Goal: Task Accomplishment & Management: Manage account settings

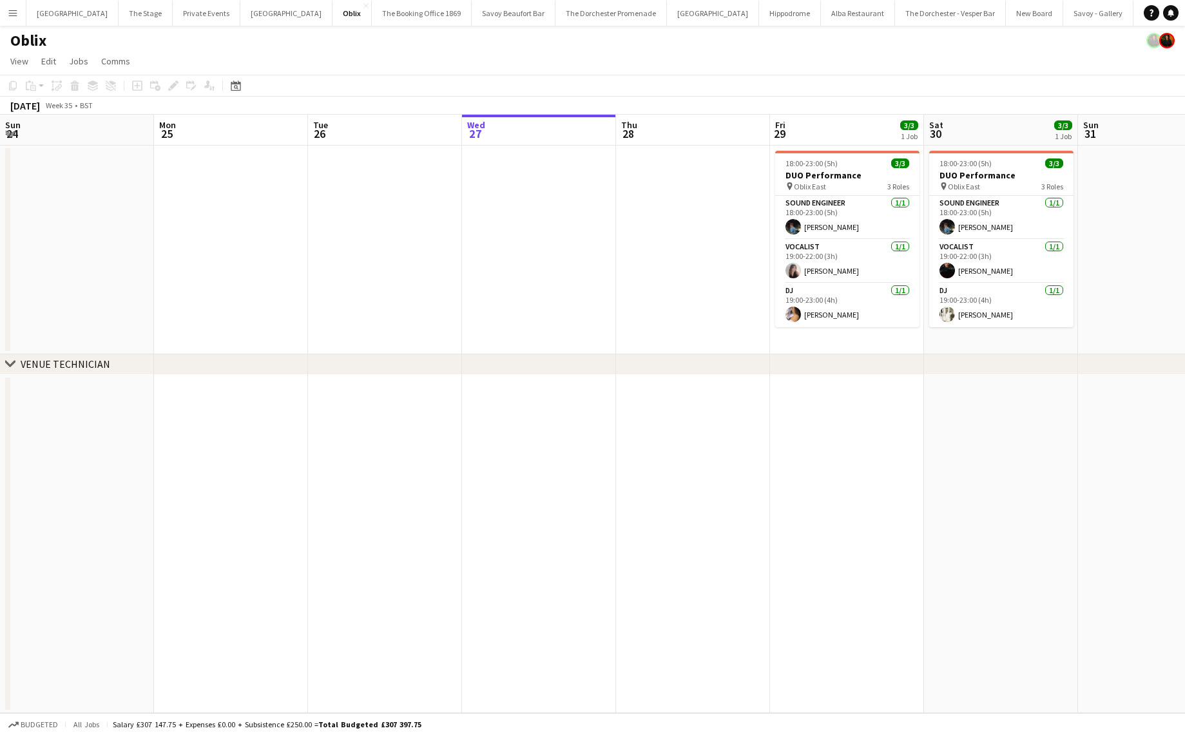
scroll to position [0, 308]
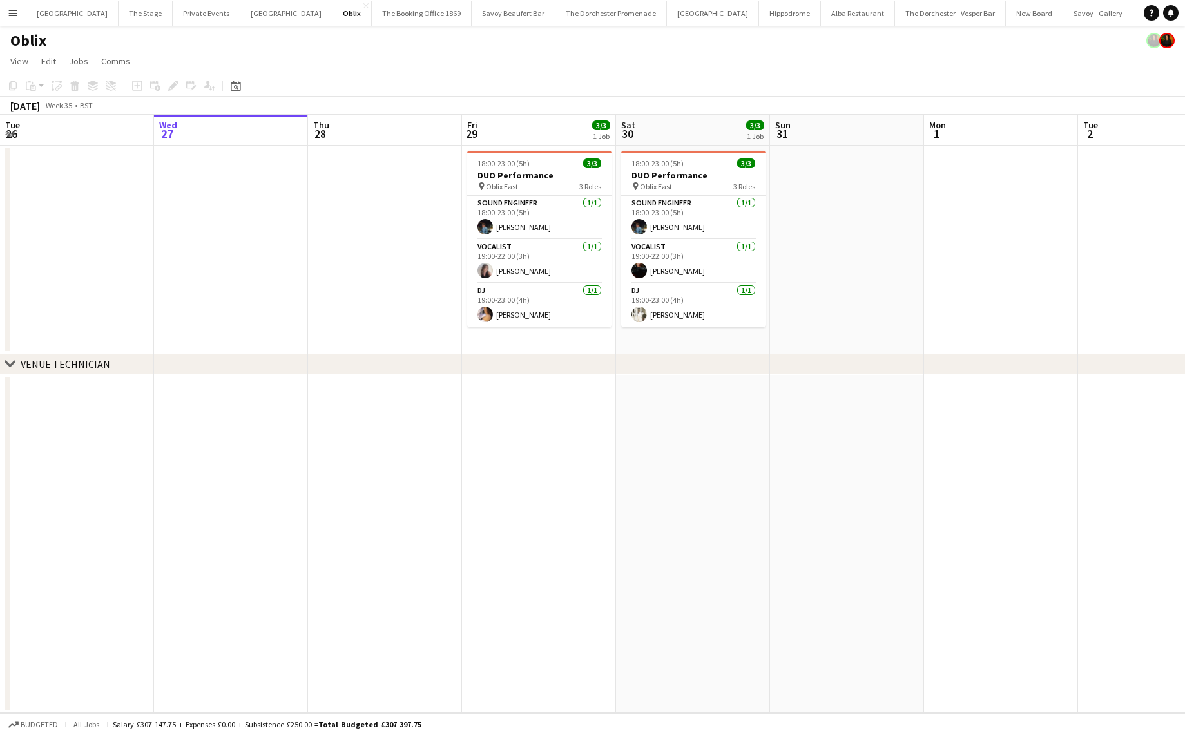
click at [6, 10] on button "Menu" at bounding box center [13, 13] width 26 height 26
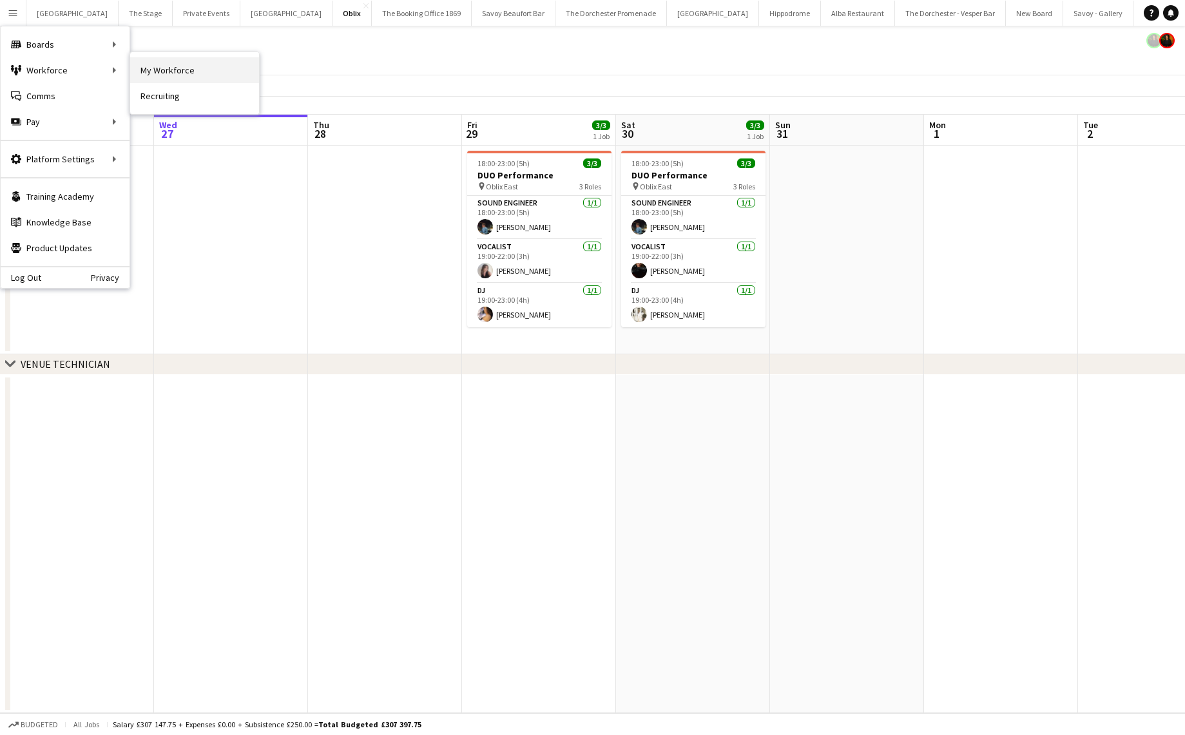
click at [170, 76] on link "My Workforce" at bounding box center [194, 70] width 129 height 26
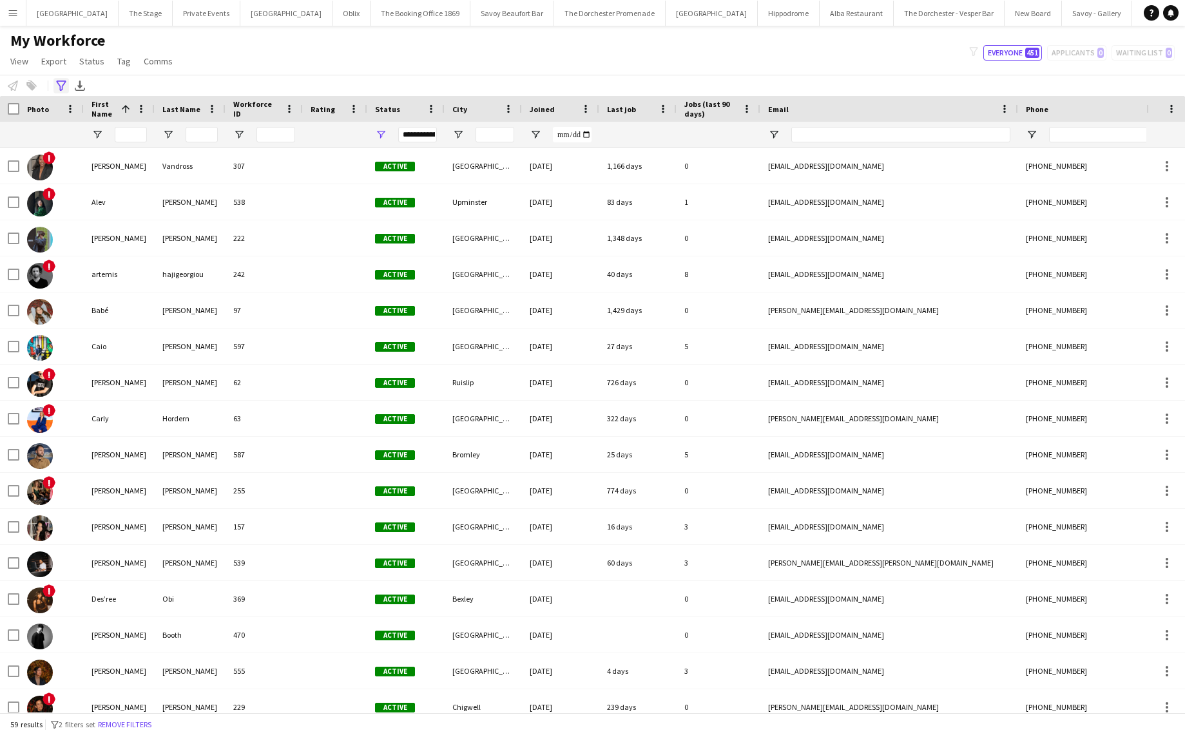
click at [57, 86] on icon "Advanced filters" at bounding box center [61, 86] width 10 height 10
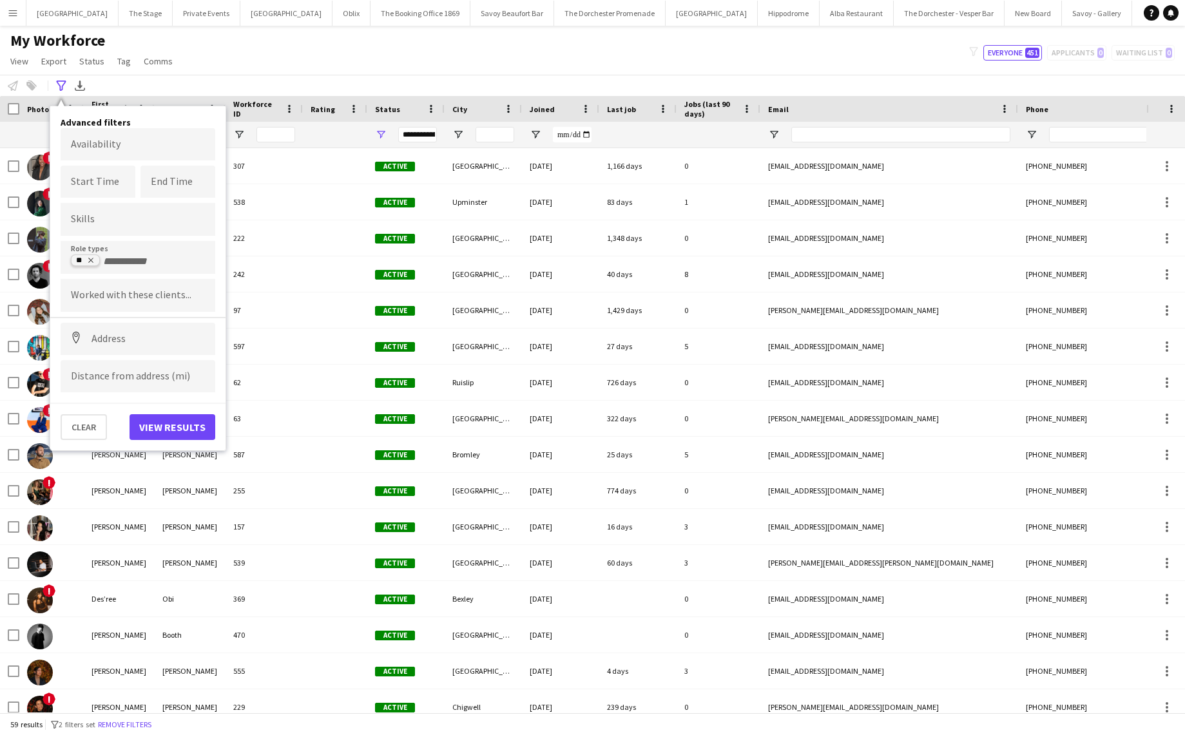
click at [97, 259] on tag-ripple at bounding box center [86, 262] width 28 height 10
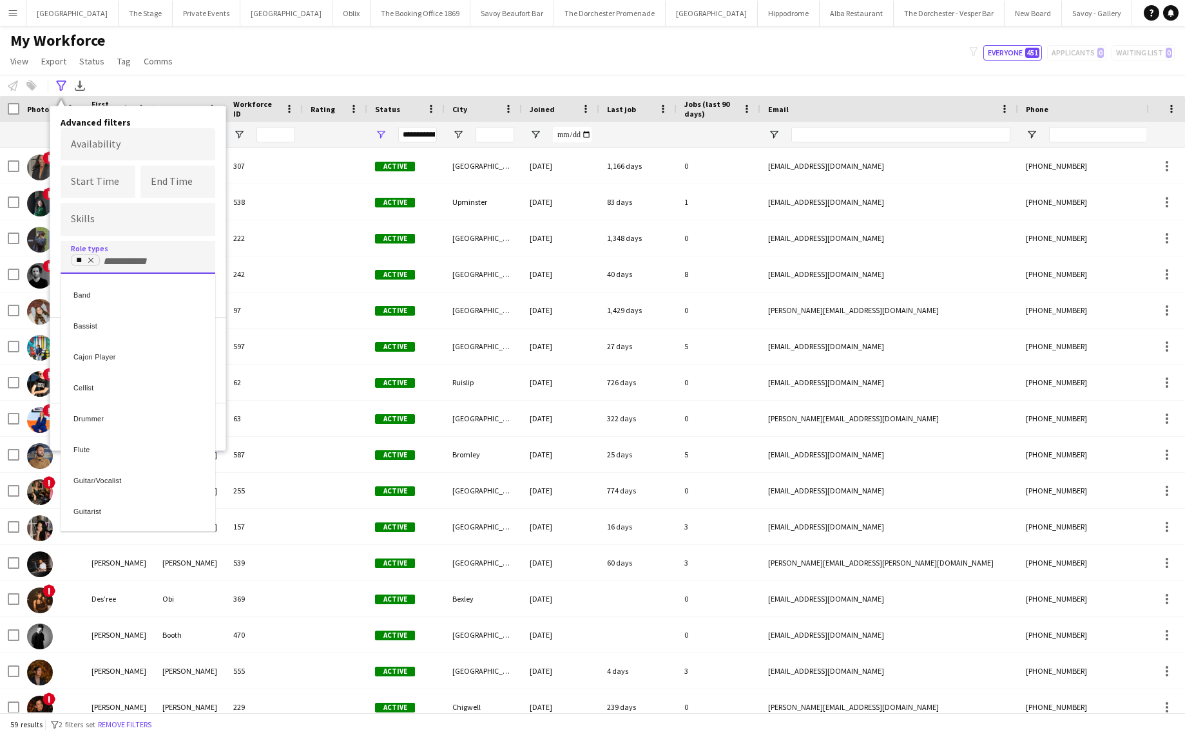
click at [93, 258] on div at bounding box center [592, 367] width 1185 height 735
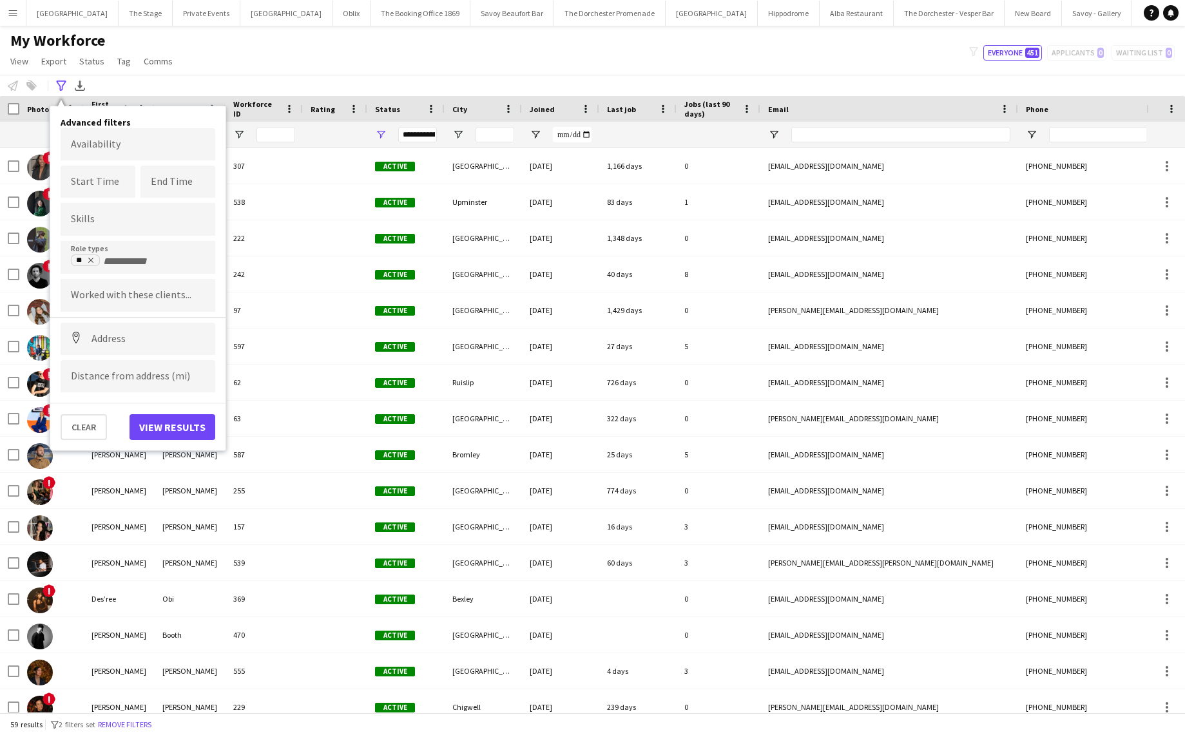
click at [93, 258] on icon "Remove tag" at bounding box center [91, 261] width 8 height 8
type input "*****"
click at [84, 358] on div "Vocalist" at bounding box center [138, 355] width 155 height 31
click at [169, 425] on button "View results" at bounding box center [173, 427] width 86 height 26
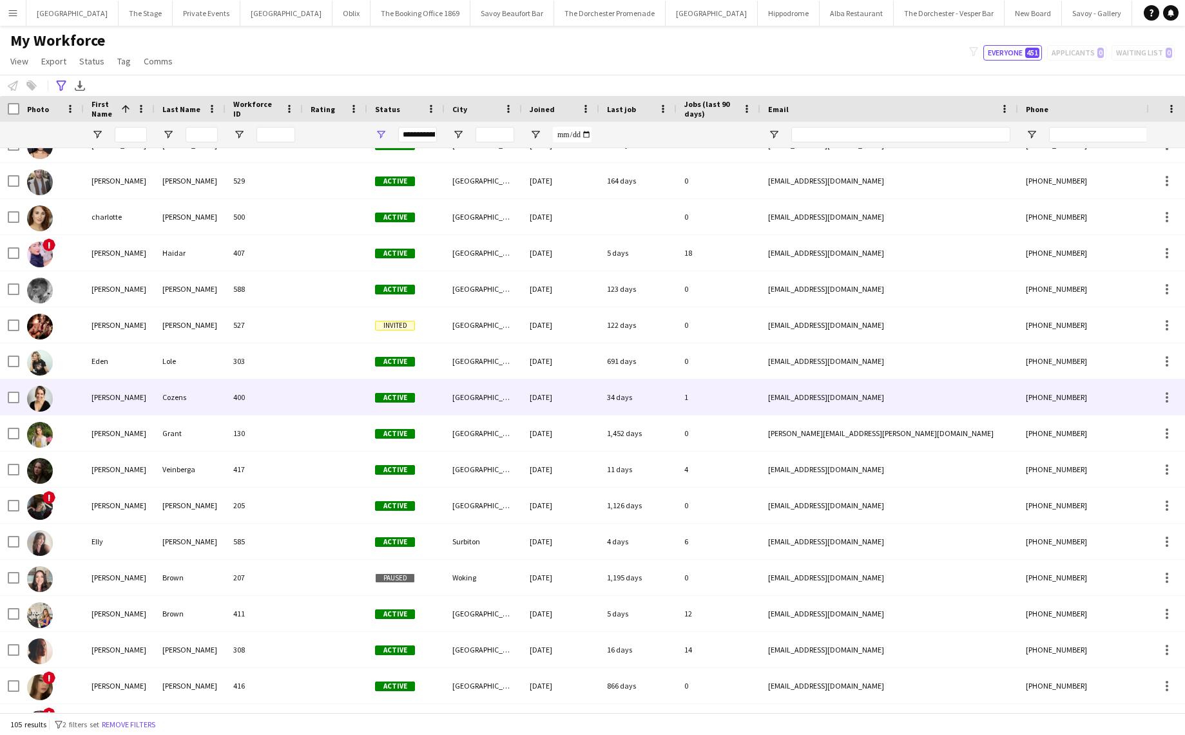
scroll to position [492, 0]
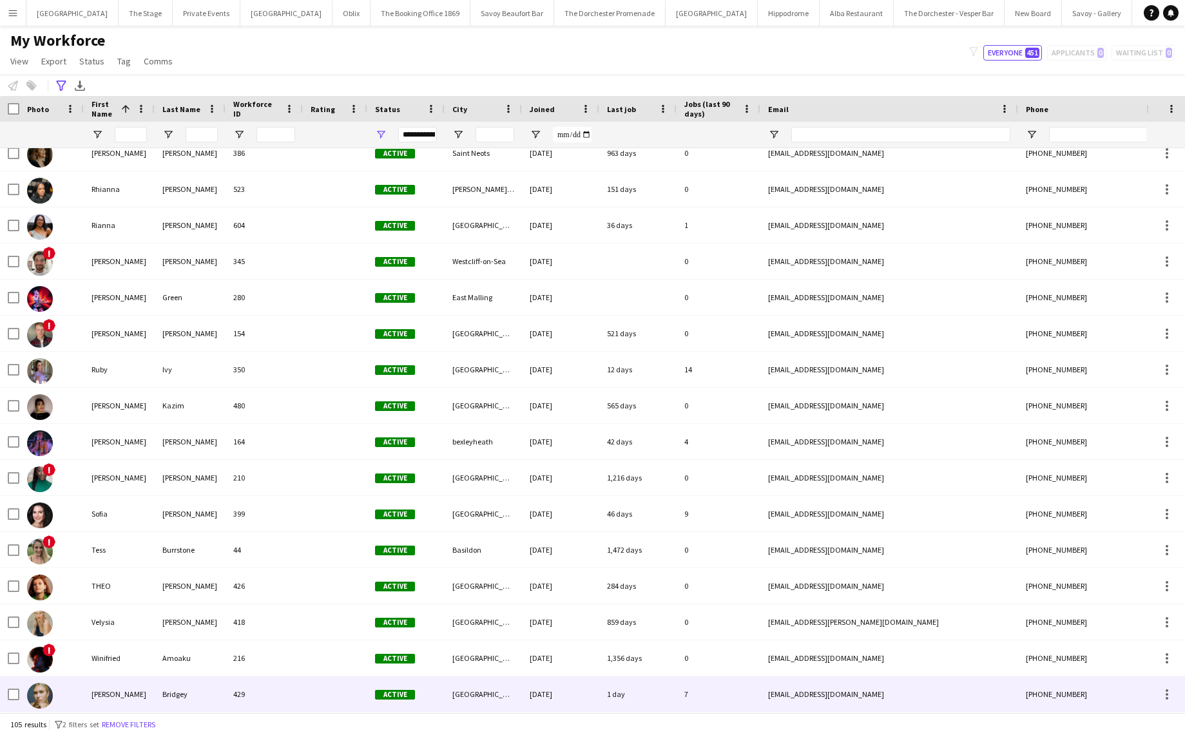
click at [141, 690] on div "[PERSON_NAME]" at bounding box center [119, 694] width 71 height 35
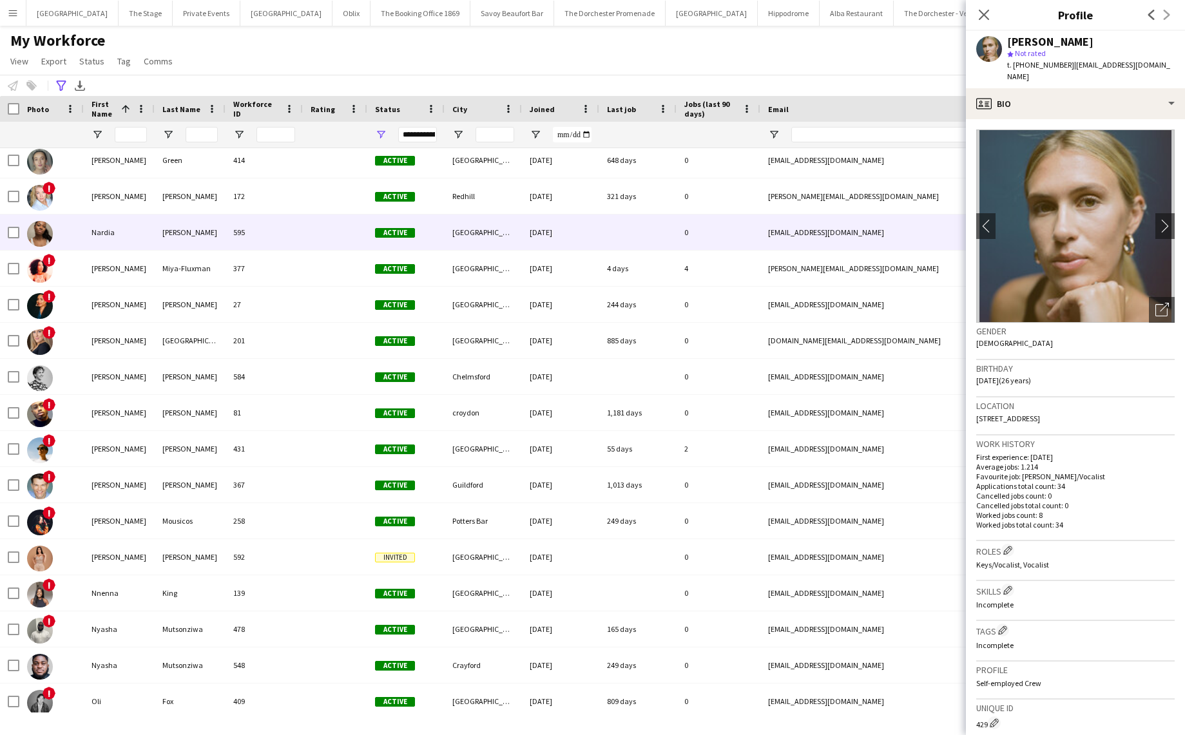
scroll to position [2486, 0]
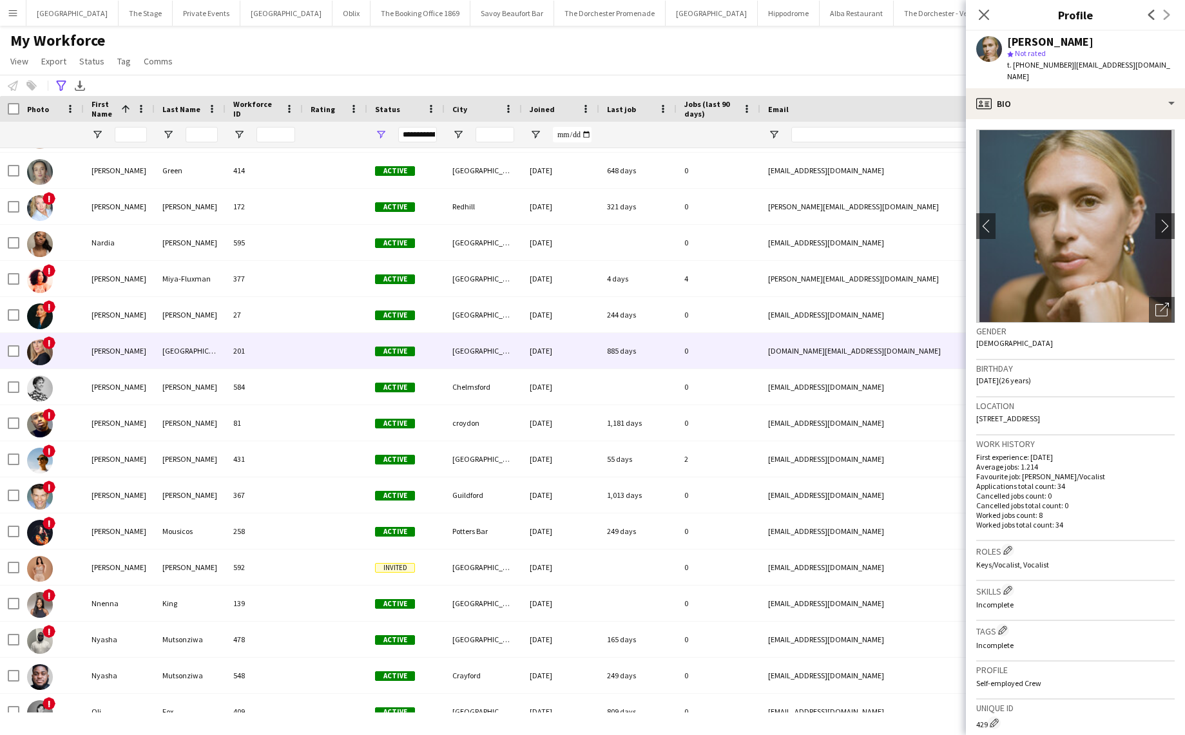
click at [215, 351] on div "[GEOGRAPHIC_DATA]" at bounding box center [190, 350] width 71 height 35
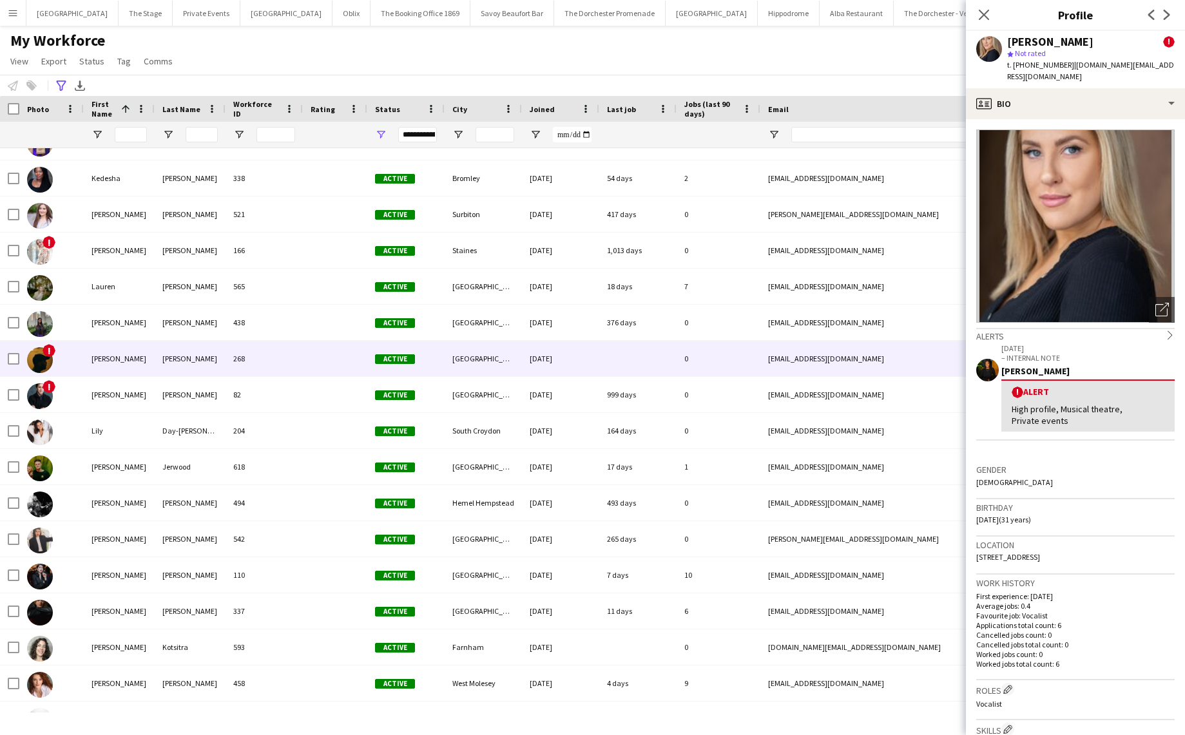
scroll to position [1812, 0]
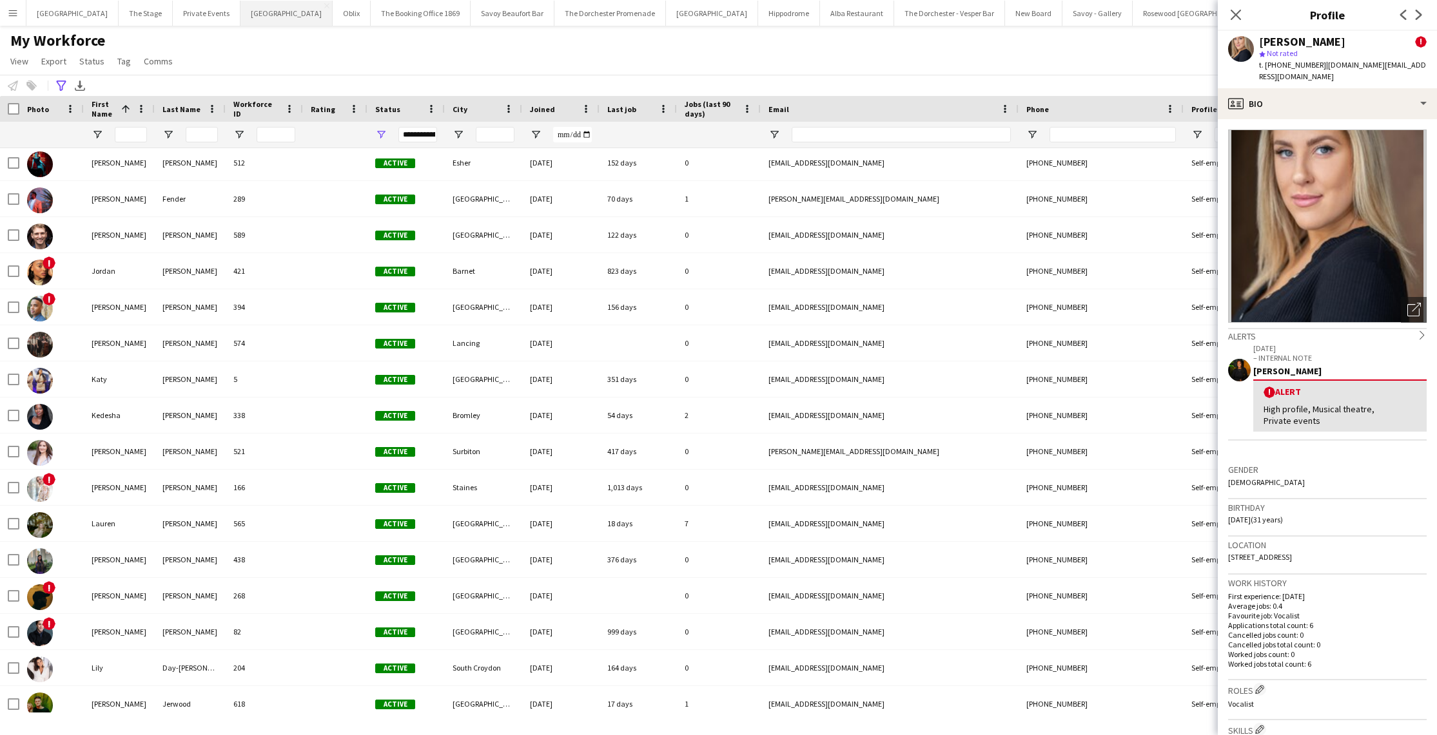
click at [252, 8] on button "Bicester village Close" at bounding box center [286, 13] width 92 height 25
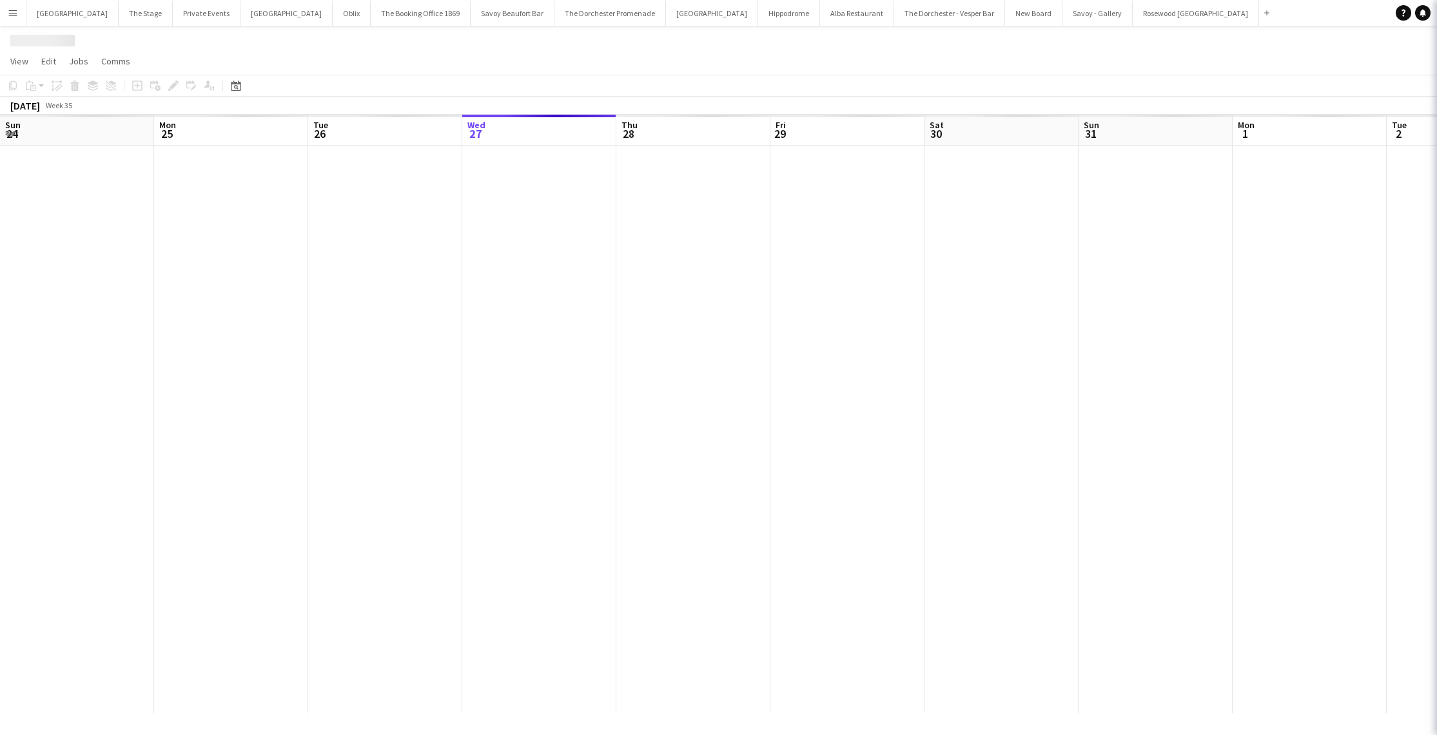
scroll to position [0, 308]
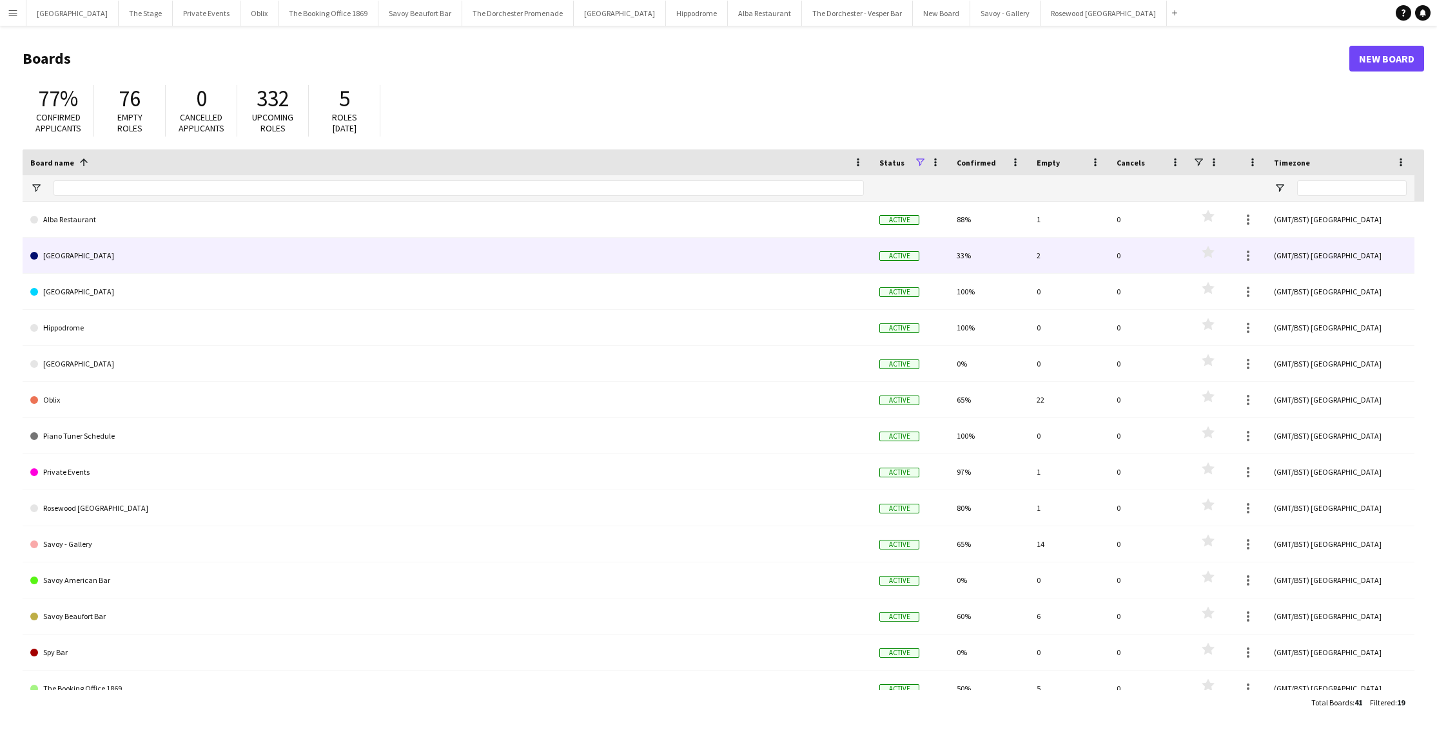
click at [427, 267] on link "[GEOGRAPHIC_DATA]" at bounding box center [446, 256] width 833 height 36
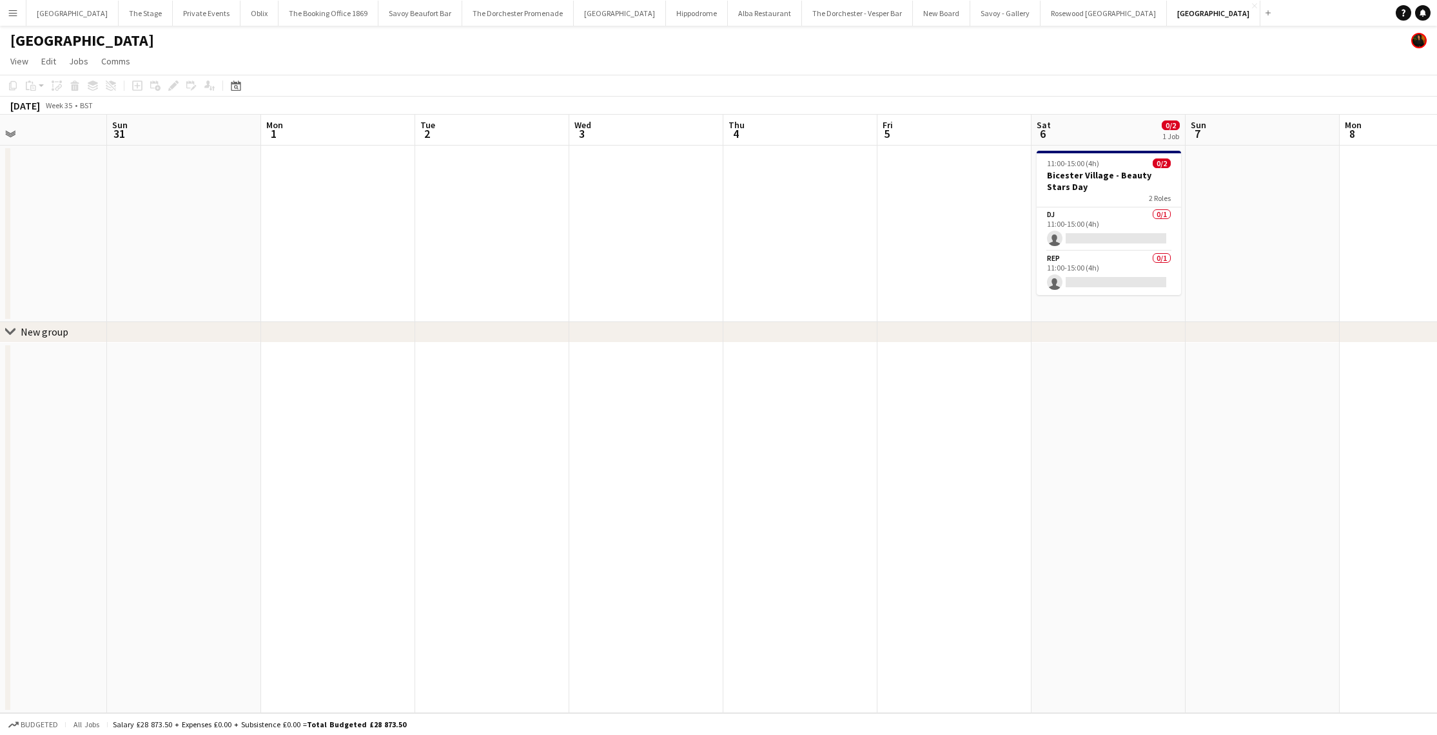
scroll to position [0, 354]
click at [1082, 223] on app-card-role "DJ 0/1 11:00-15:00 (4h) single-neutral-actions" at bounding box center [1110, 230] width 144 height 44
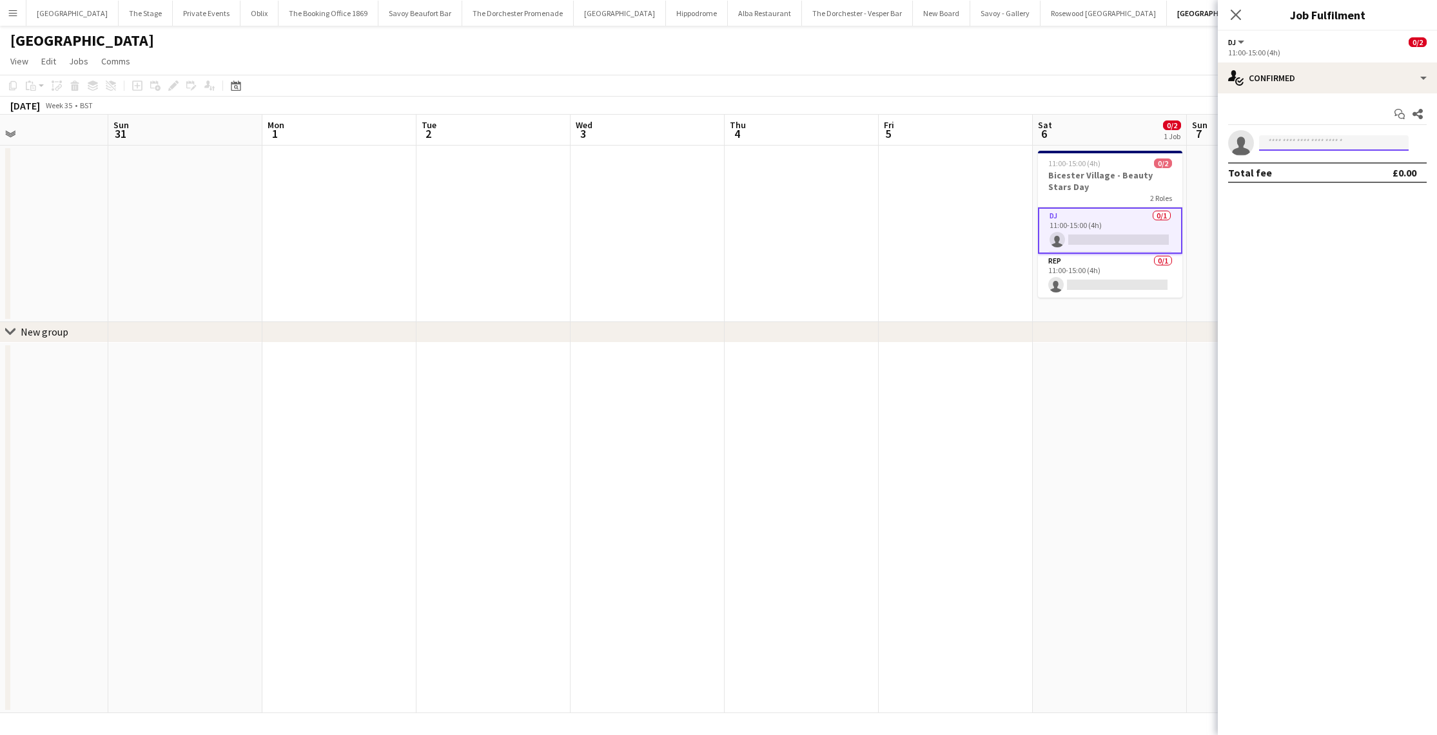
click at [1310, 140] on input at bounding box center [1334, 142] width 150 height 15
type input "***"
click at [1297, 176] on span "vivmay.uk@gmail.com" at bounding box center [1333, 172] width 129 height 10
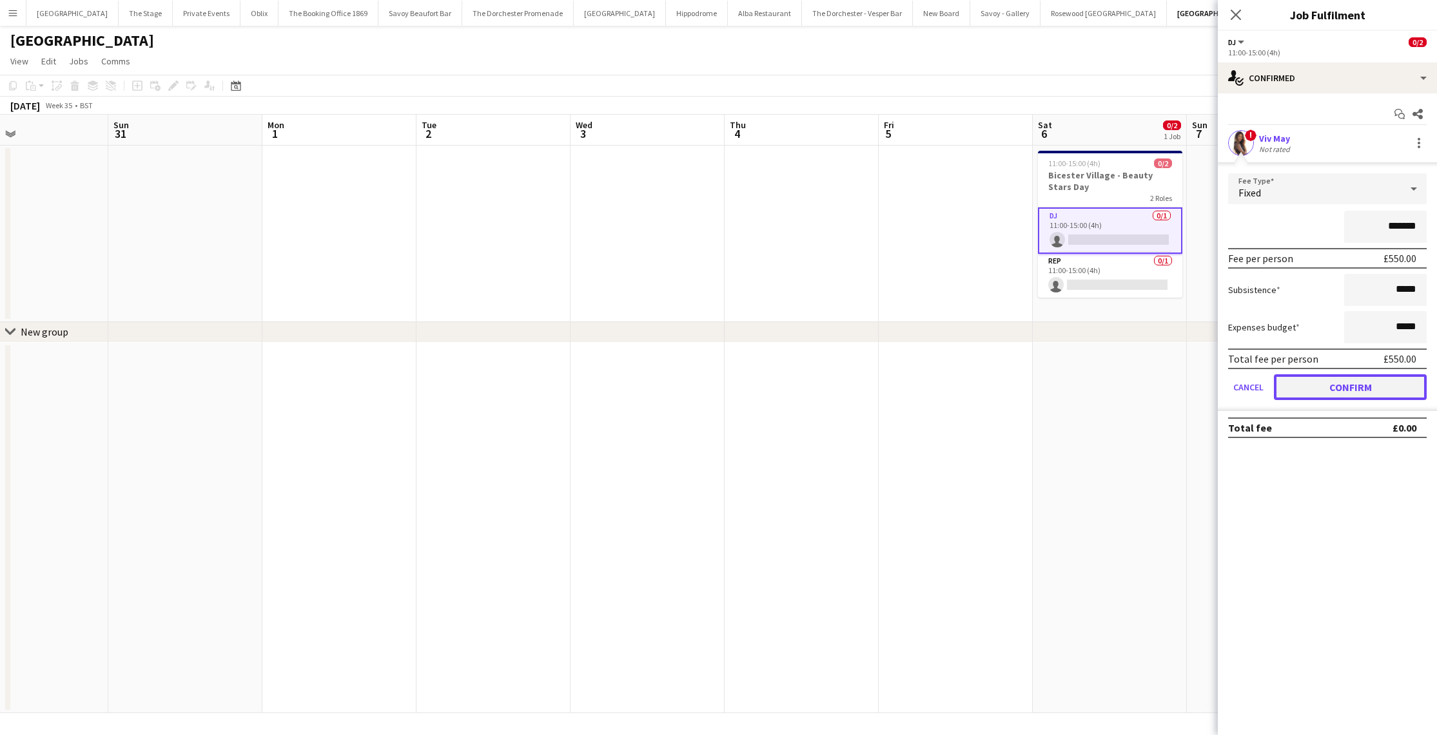
click at [1287, 391] on button "Confirm" at bounding box center [1350, 387] width 153 height 26
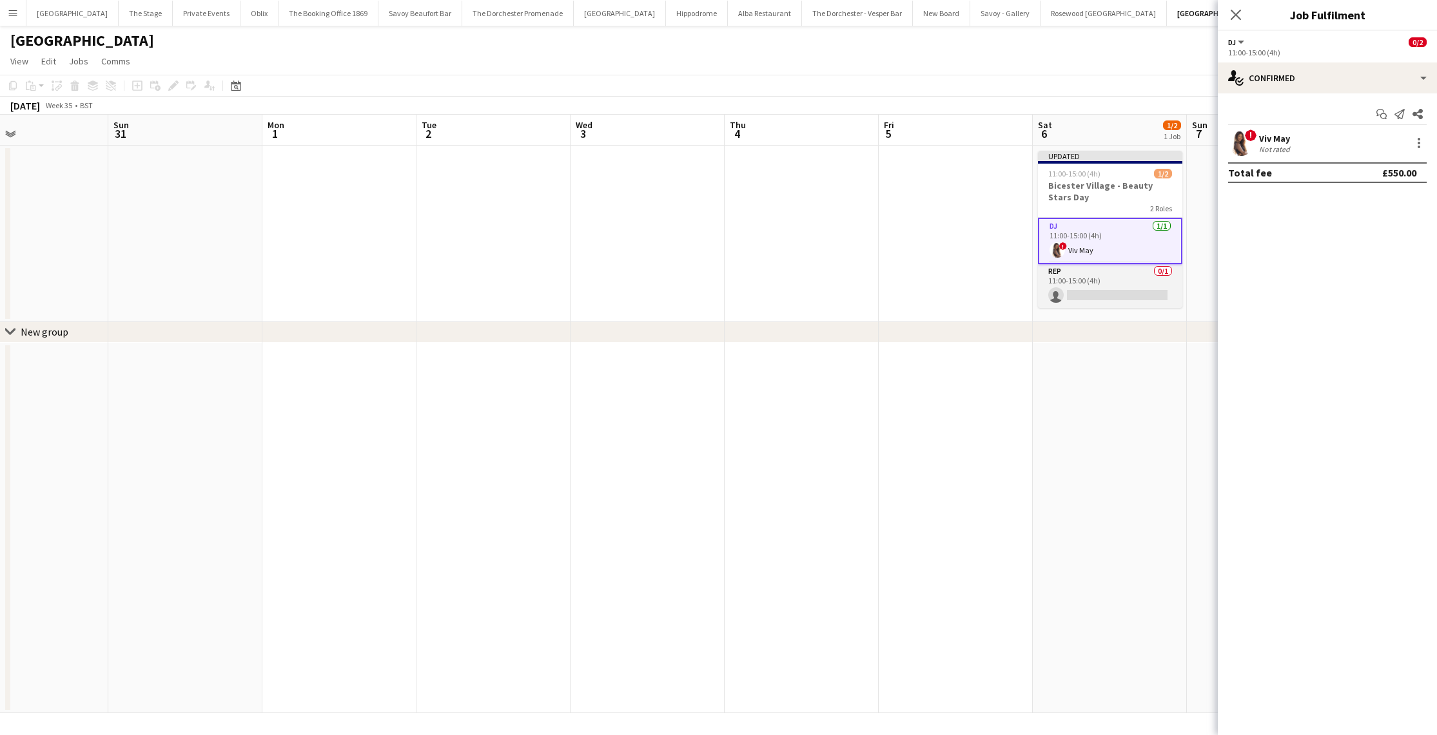
click at [1073, 296] on app-card-role "Rep 0/1 11:00-15:00 (4h) single-neutral-actions" at bounding box center [1110, 286] width 144 height 44
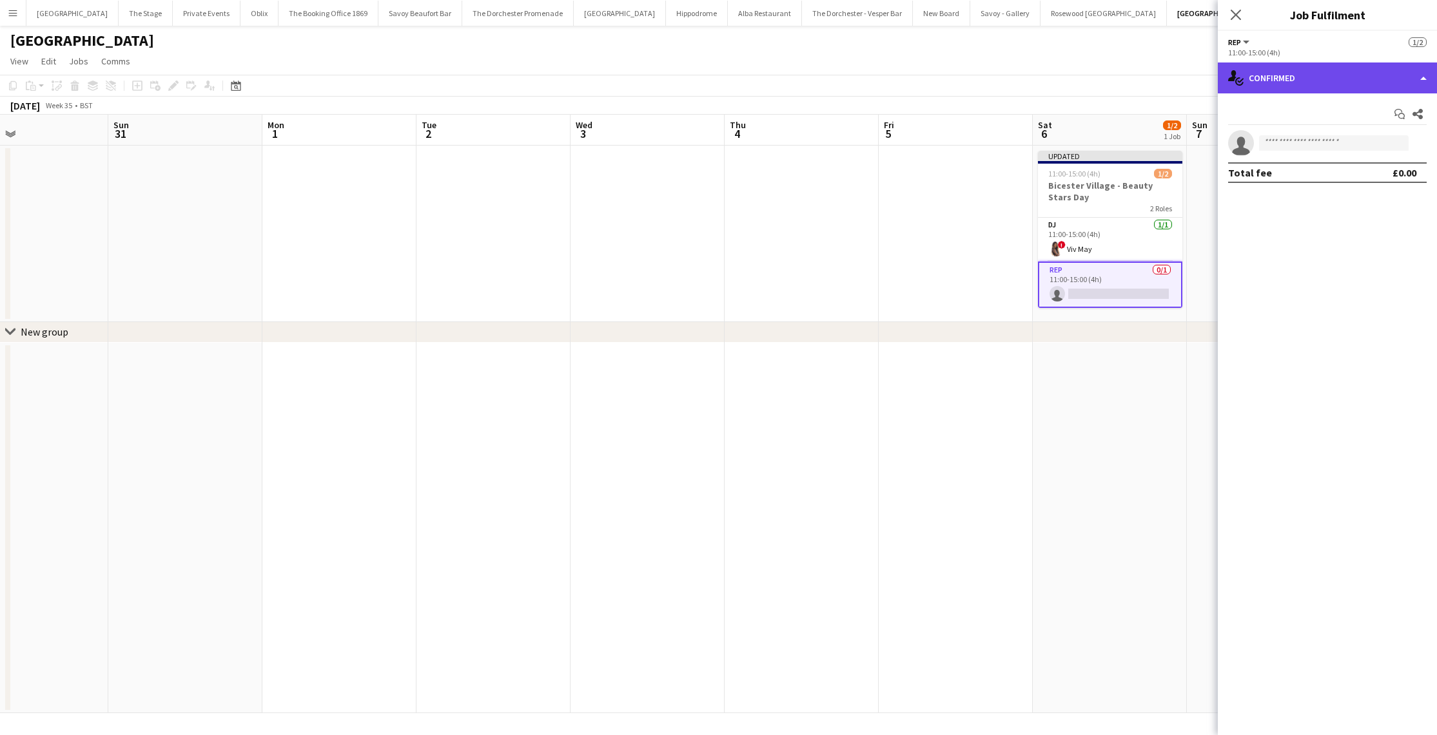
click at [1300, 70] on div "single-neutral-actions-check-2 Confirmed" at bounding box center [1327, 78] width 219 height 31
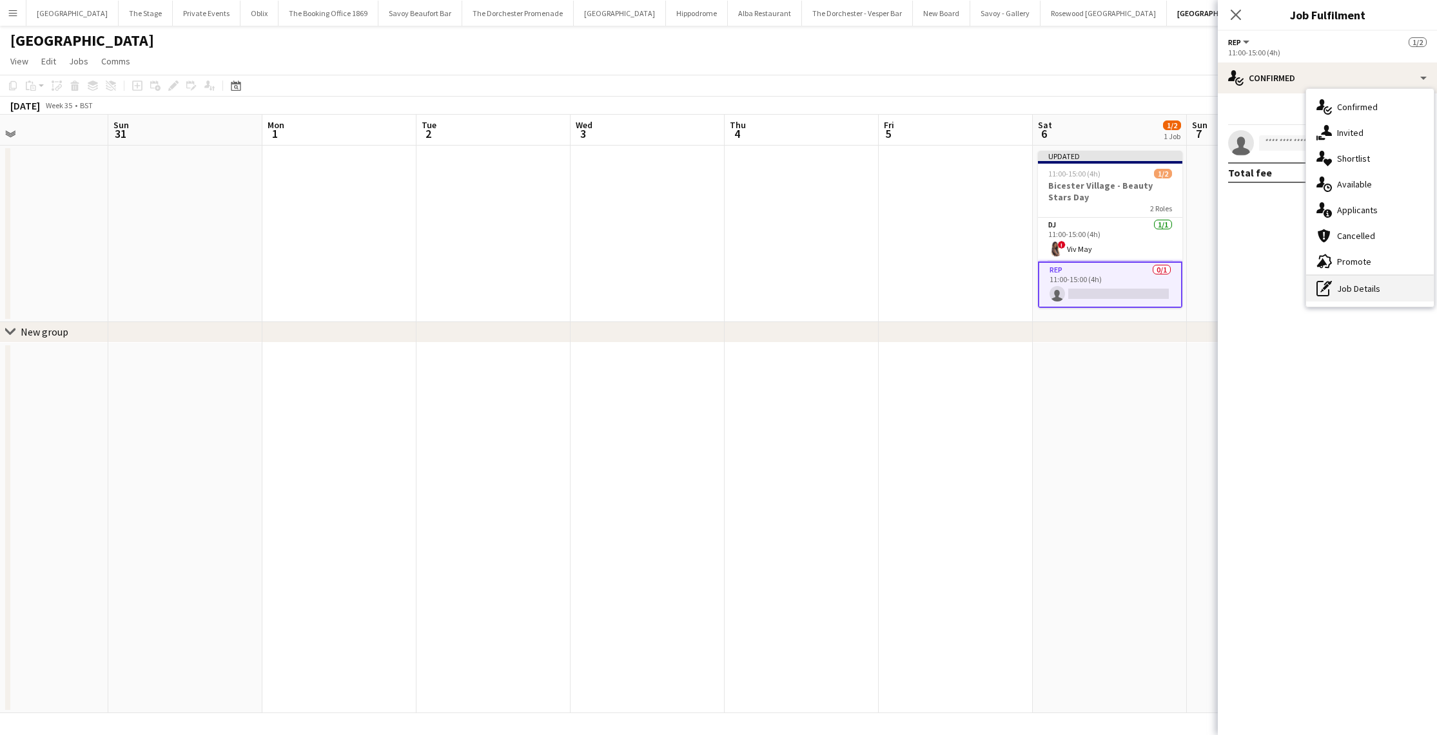
click at [1366, 297] on div "pen-write Job Details" at bounding box center [1370, 289] width 128 height 26
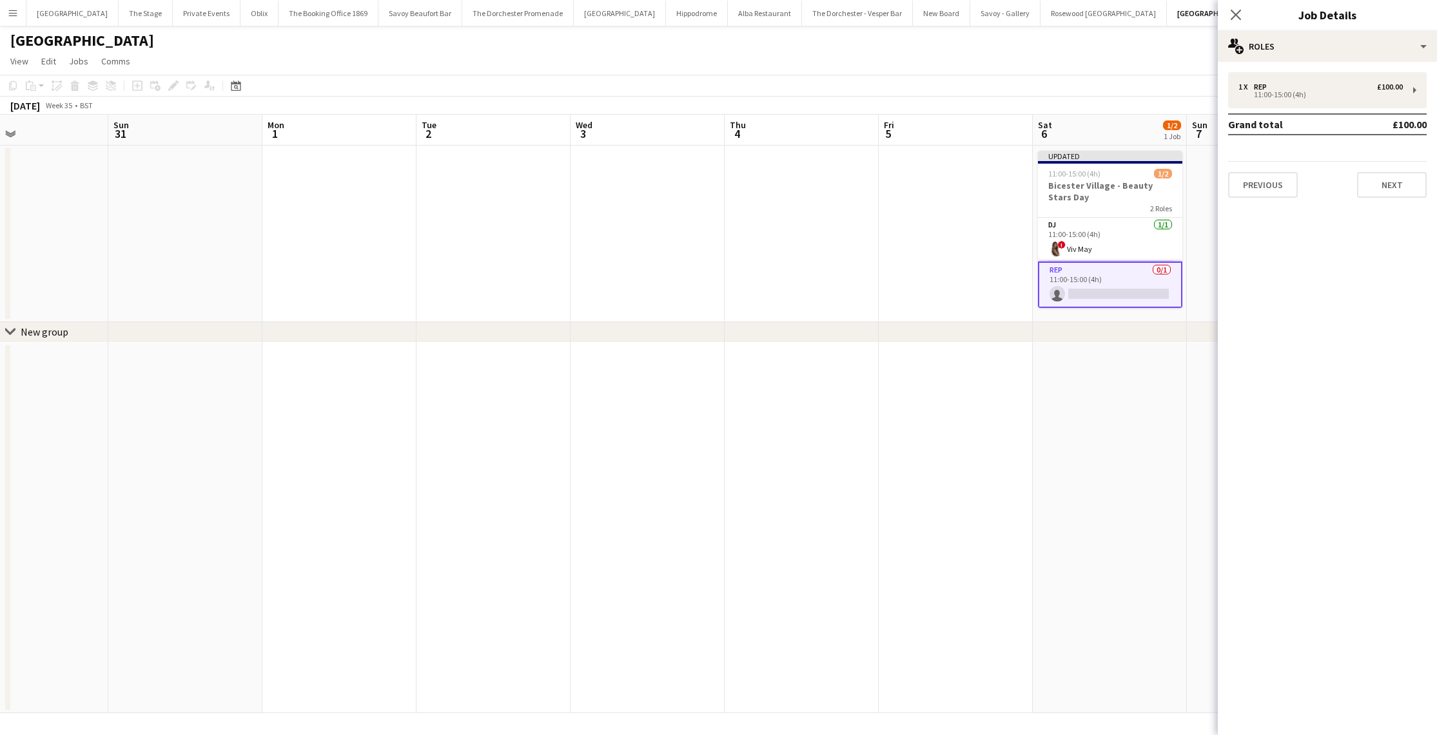
click at [1272, 111] on div "1 x Rep £100.00 11:00-15:00 (4h) Grand total £100.00 Previous Next" at bounding box center [1327, 135] width 219 height 126
click at [1272, 95] on div "11:00-15:00 (4h)" at bounding box center [1320, 95] width 164 height 6
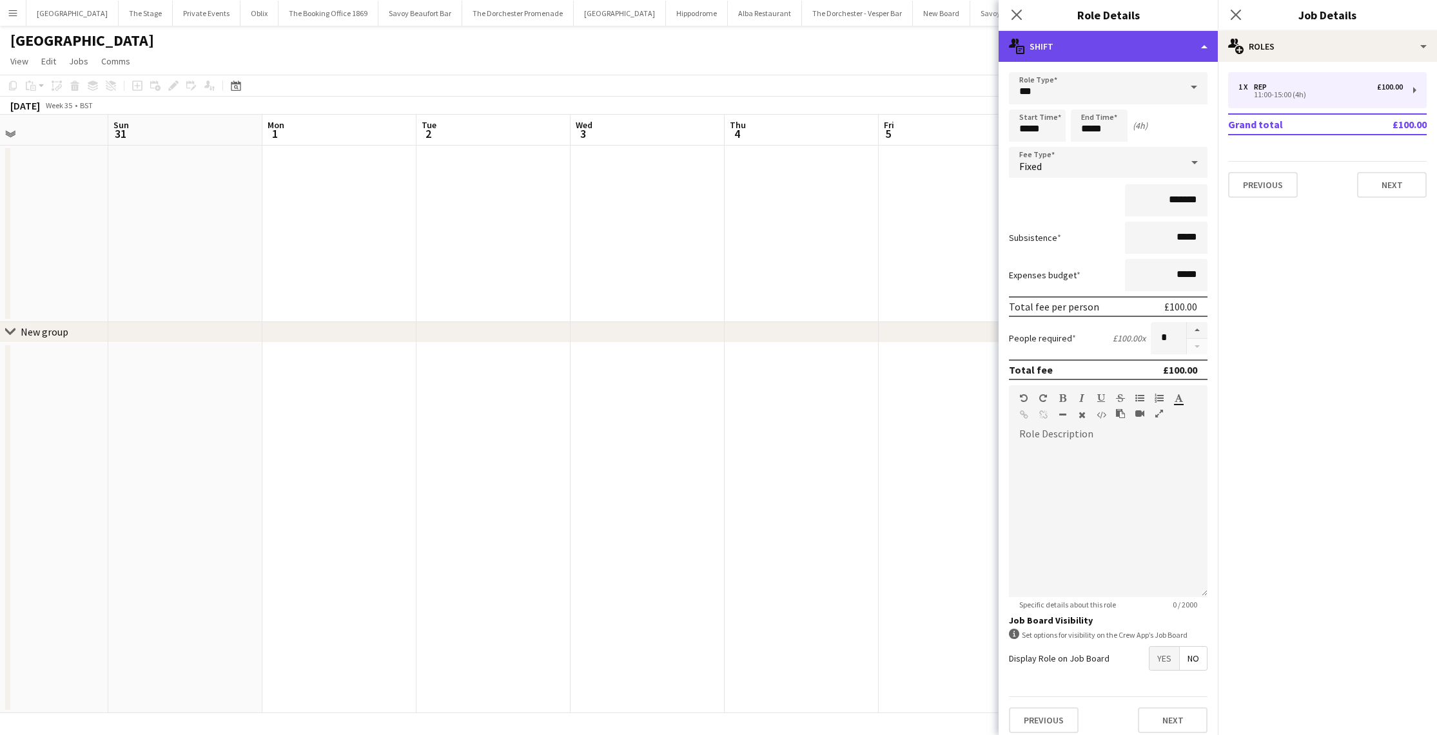
click at [1069, 48] on div "multiple-actions-text Shift" at bounding box center [1107, 46] width 219 height 31
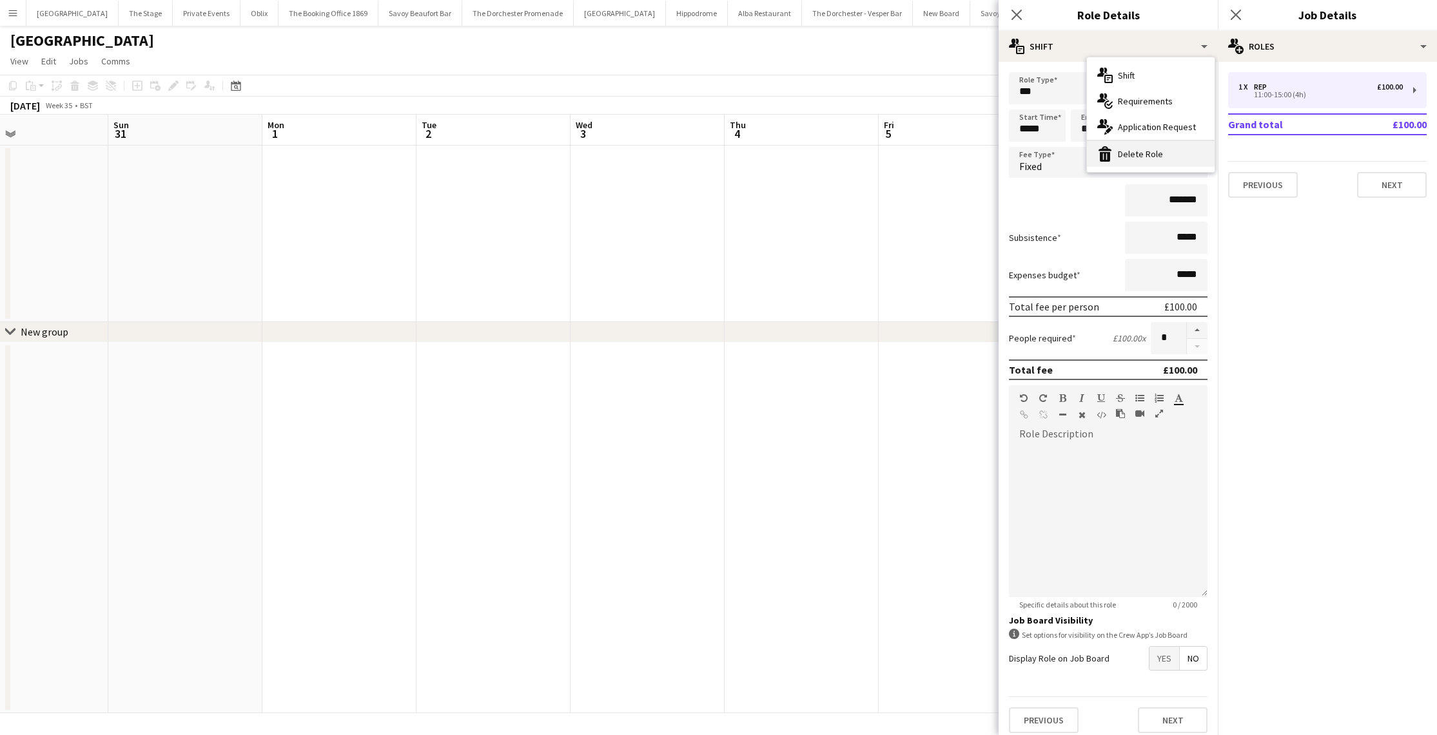
click at [1111, 162] on div "bin-2 Delete Role" at bounding box center [1151, 154] width 128 height 26
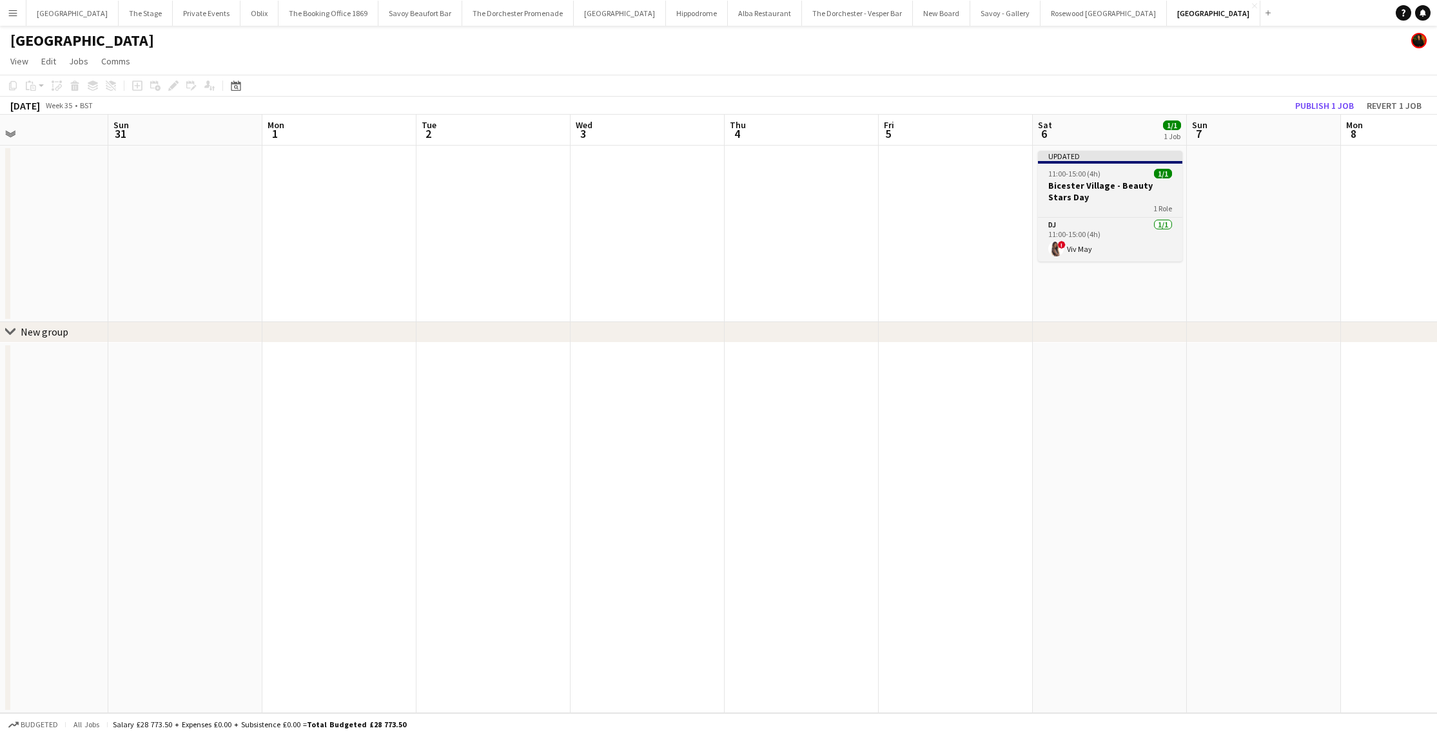
scroll to position [0, 354]
click at [1077, 197] on h3 "Bicester Village - Beauty Stars Day" at bounding box center [1109, 191] width 144 height 23
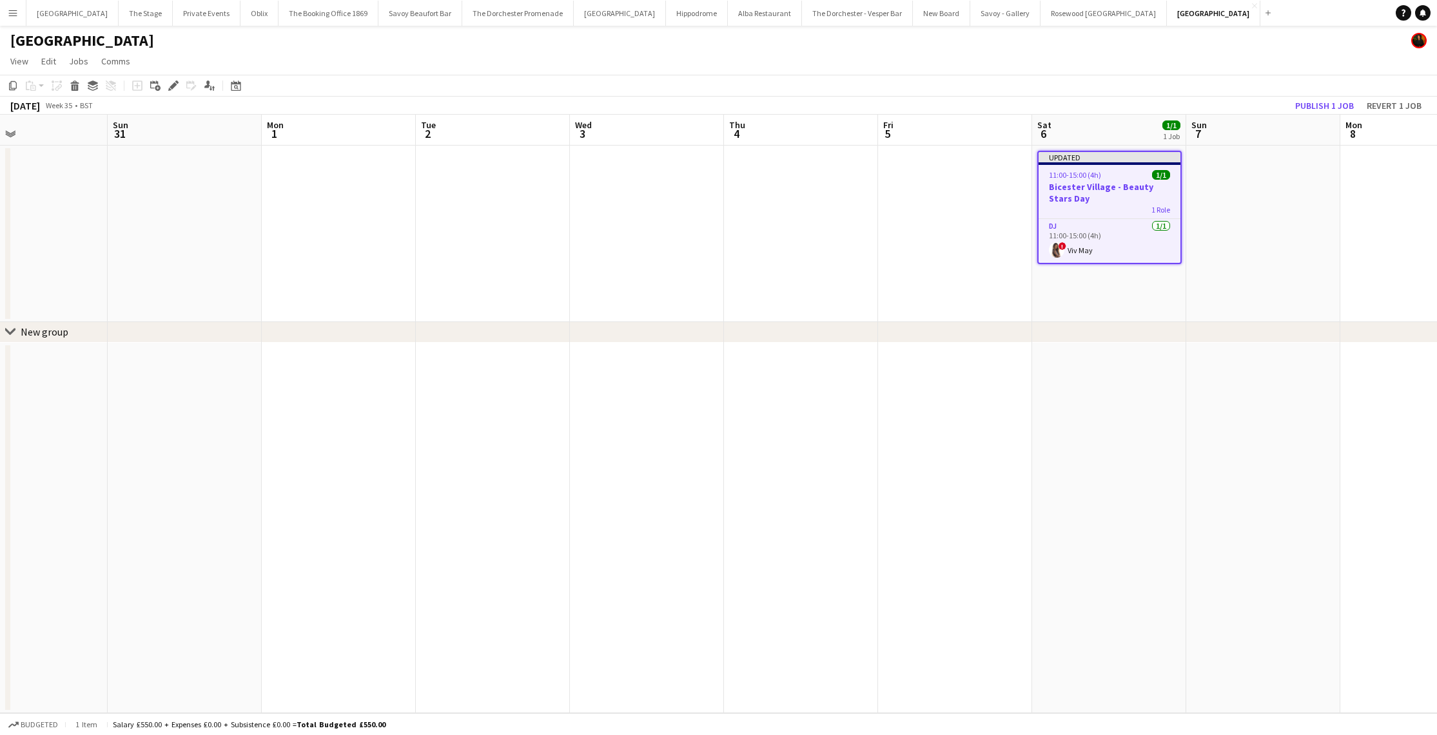
click at [1089, 188] on h3 "Bicester Village - Beauty Stars Day" at bounding box center [1109, 192] width 142 height 23
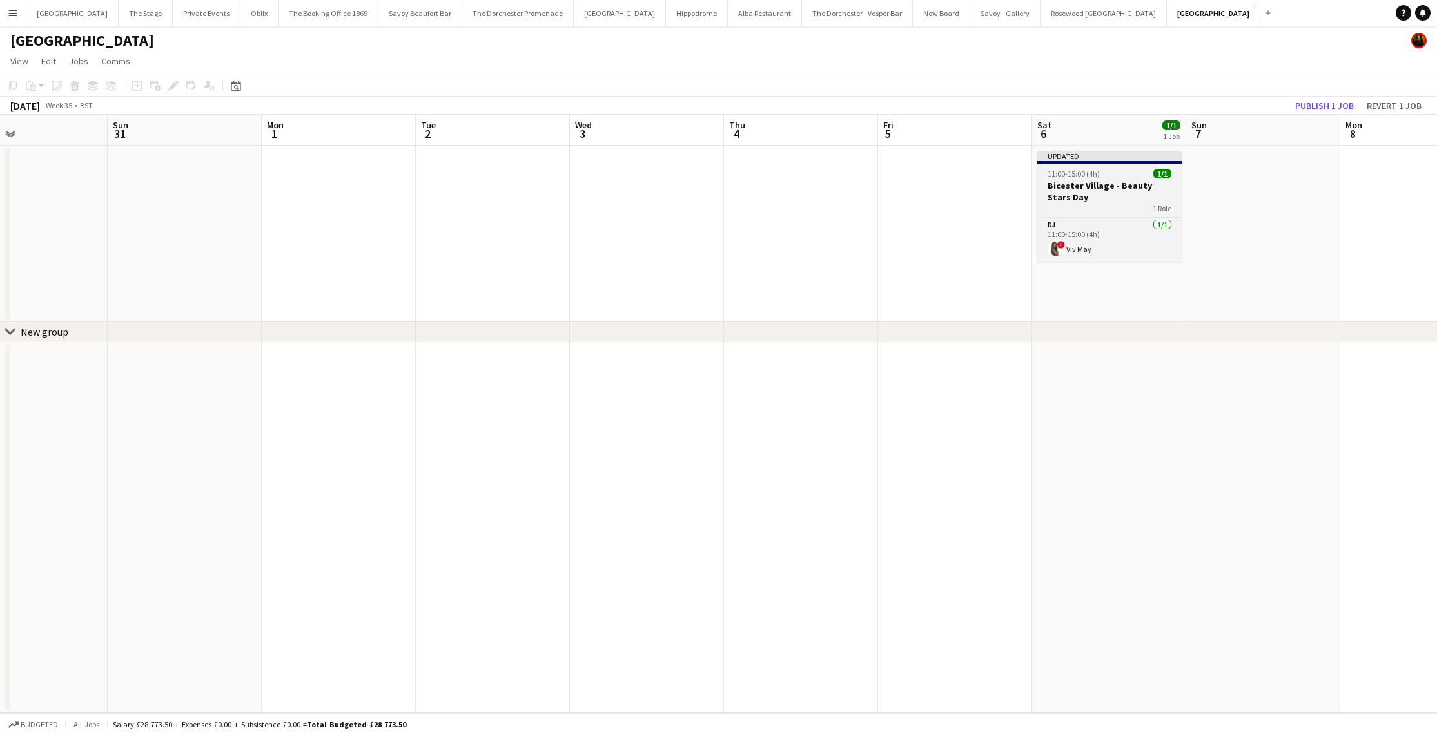
click at [1089, 188] on h3 "Bicester Village - Beauty Stars Day" at bounding box center [1109, 191] width 144 height 23
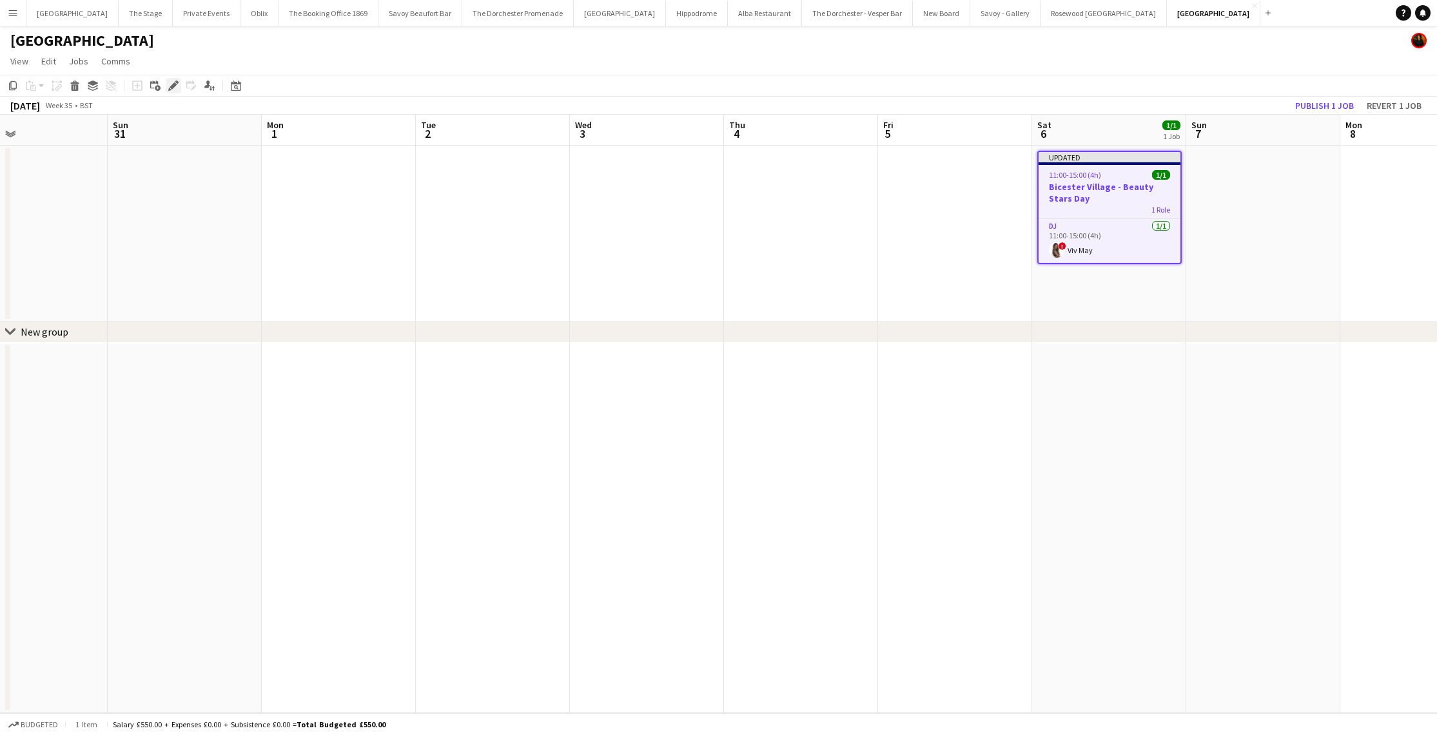
click at [166, 82] on div "Edit" at bounding box center [173, 85] width 15 height 15
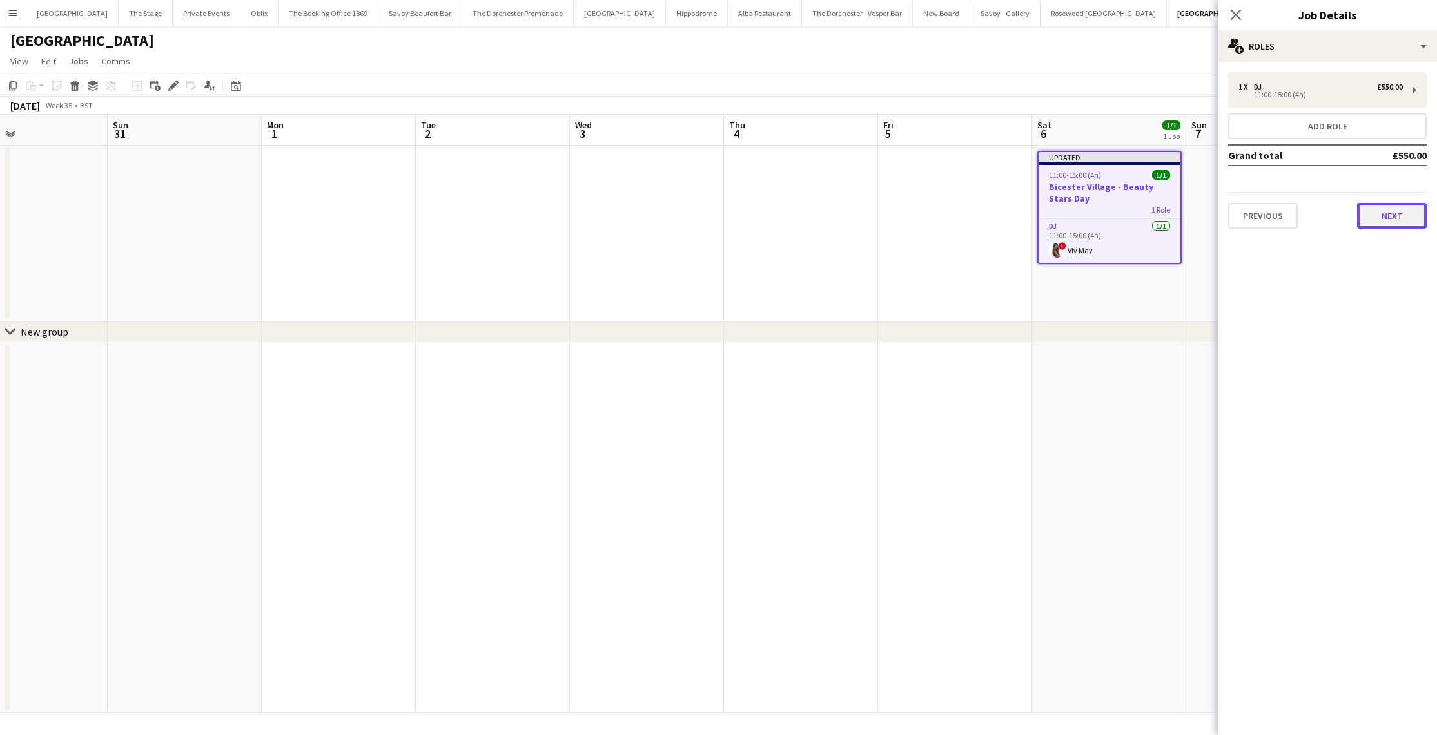
click at [1377, 214] on button "Next" at bounding box center [1392, 216] width 70 height 26
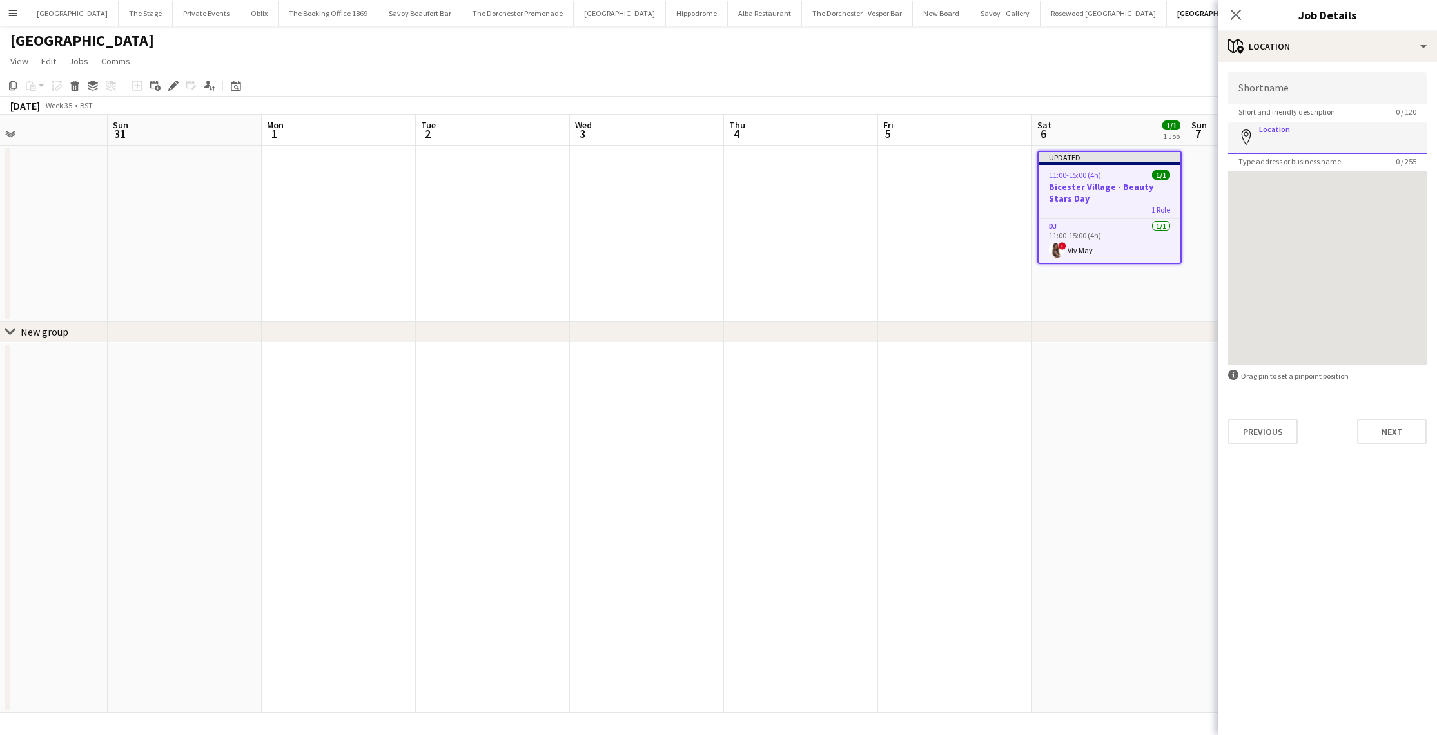
click at [1289, 145] on input "Location" at bounding box center [1327, 138] width 199 height 32
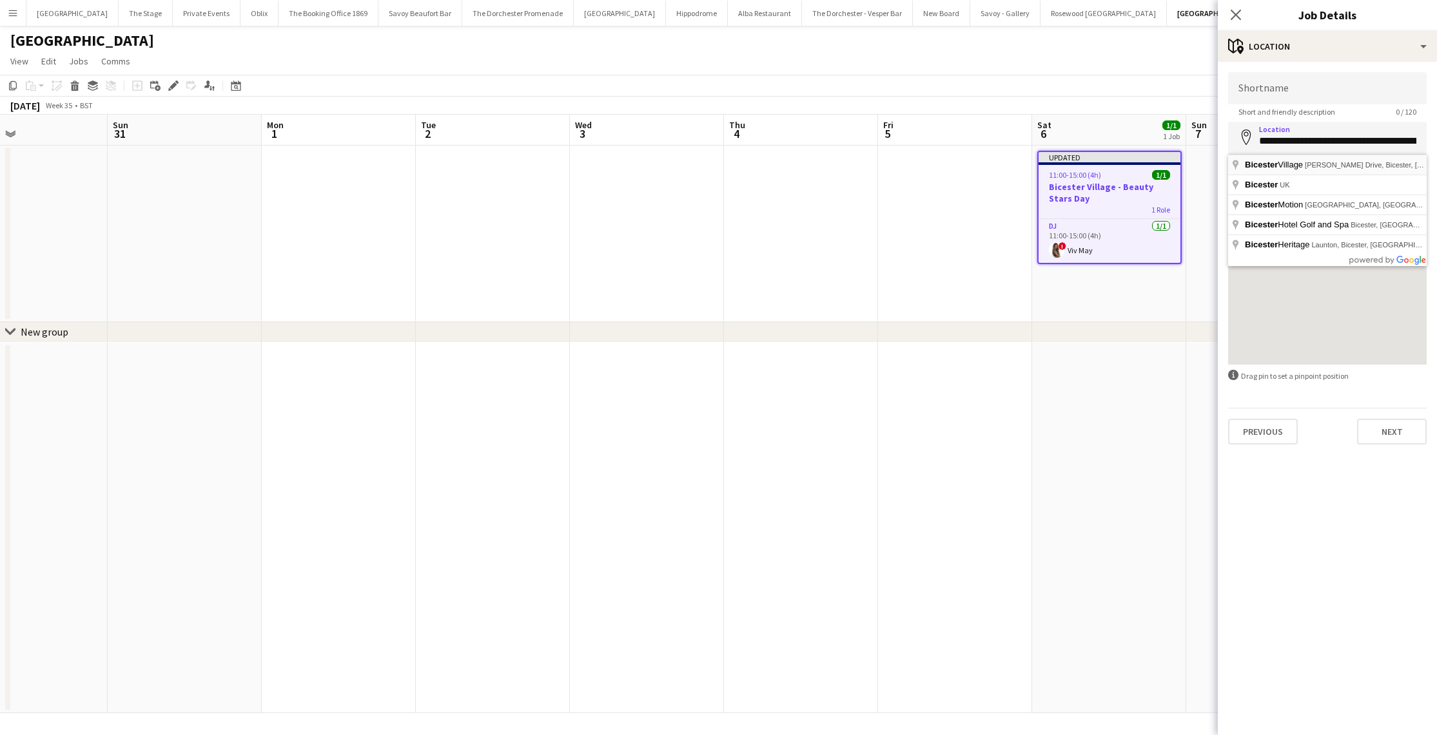
type input "**********"
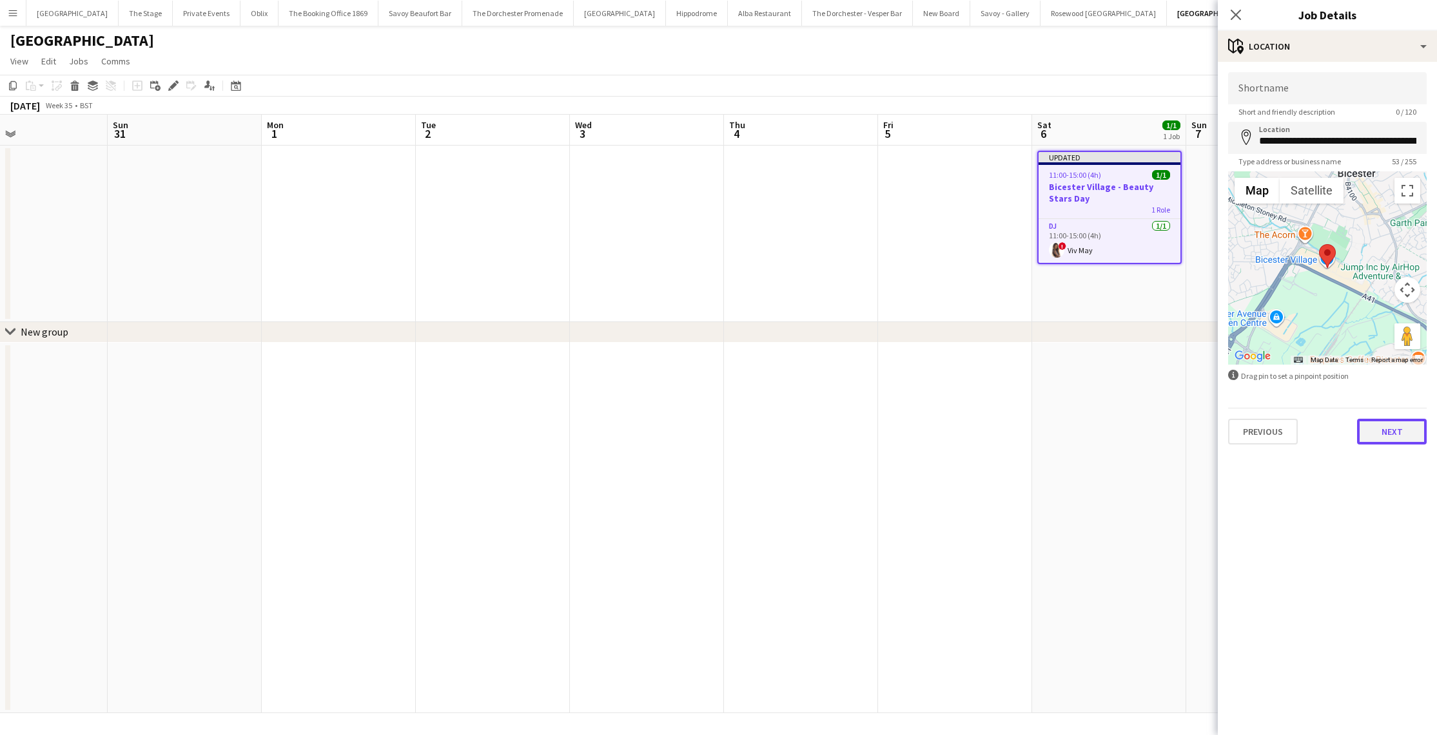
click at [1377, 434] on button "Next" at bounding box center [1392, 432] width 70 height 26
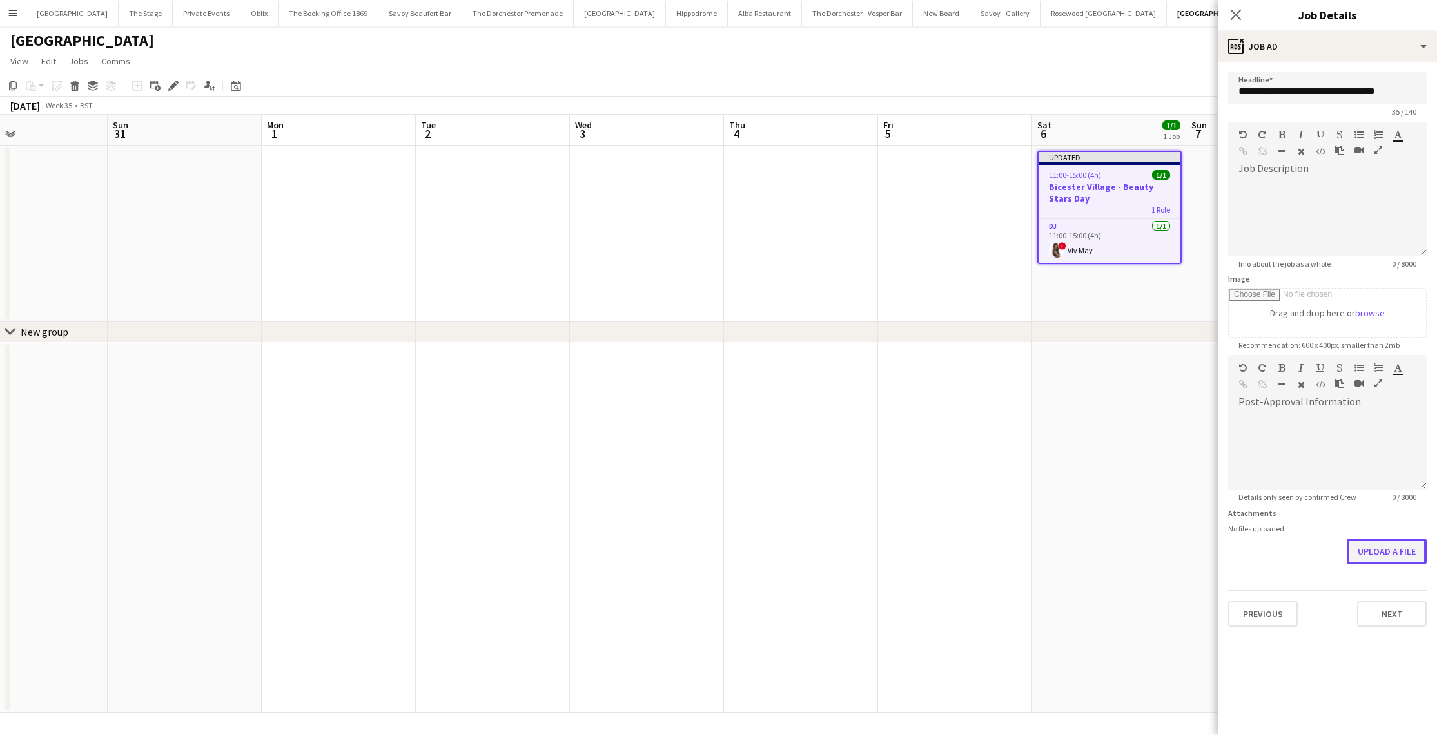
click at [1401, 555] on button "Upload a file" at bounding box center [1386, 552] width 80 height 26
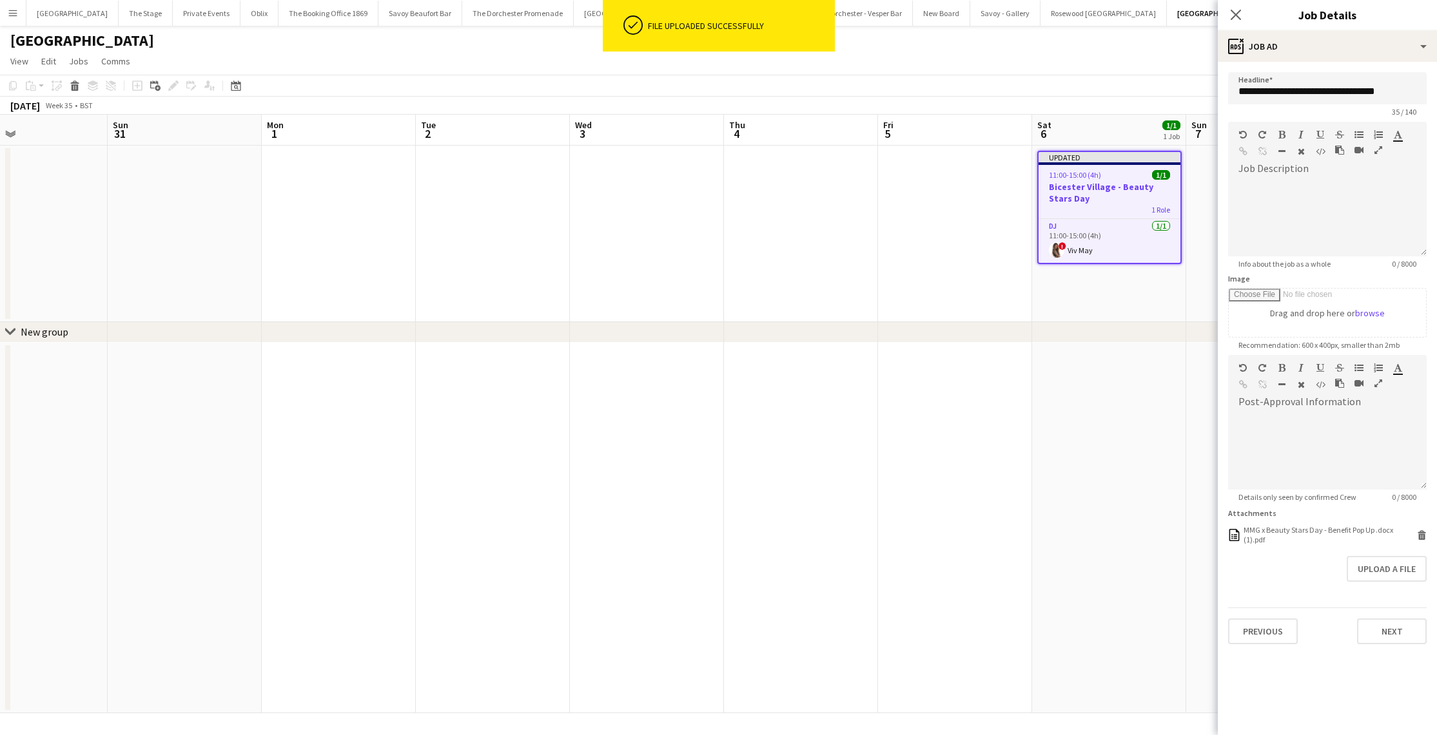
click at [1024, 347] on app-date-cell at bounding box center [955, 528] width 154 height 371
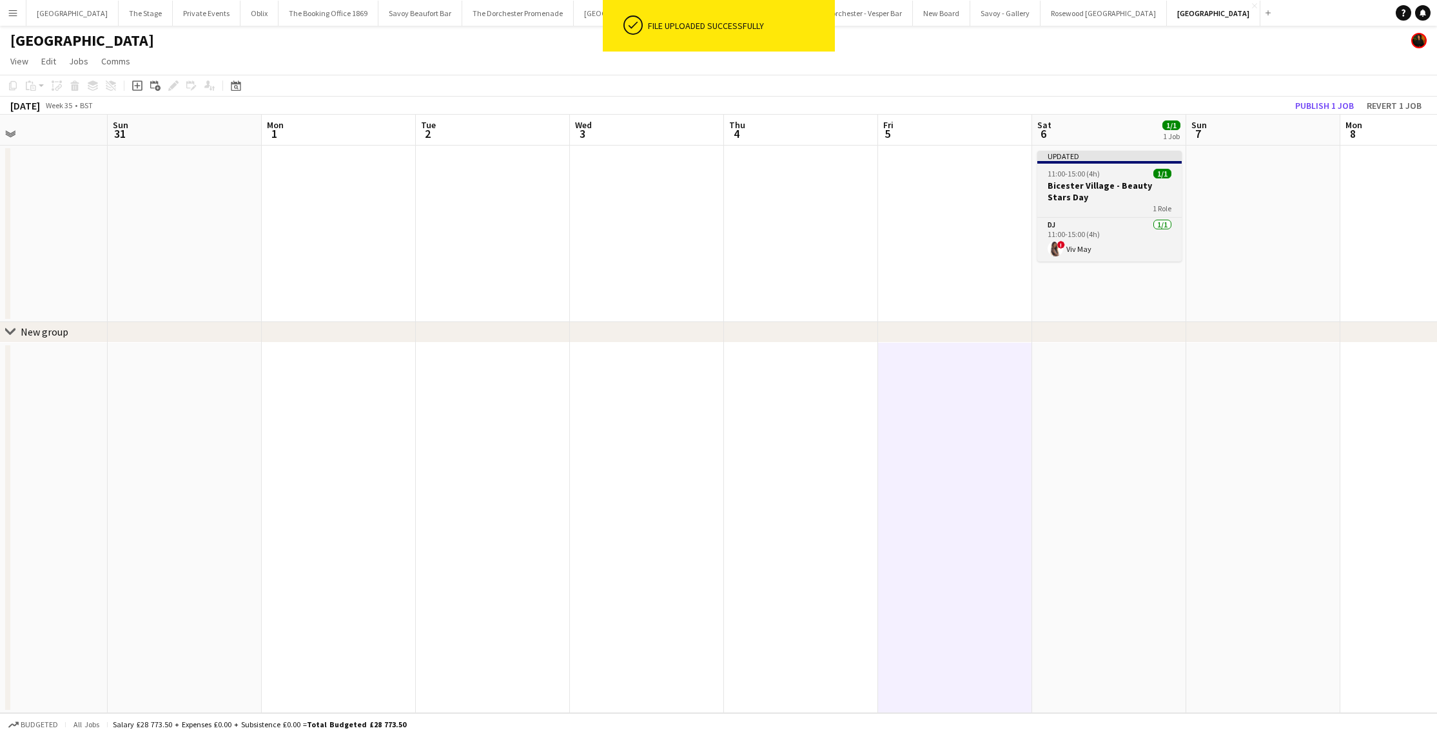
click at [1125, 164] on app-job-card "Updated 11:00-15:00 (4h) 1/1 Bicester Village - Beauty Stars Day 1 Role DJ 1/1 …" at bounding box center [1109, 206] width 144 height 111
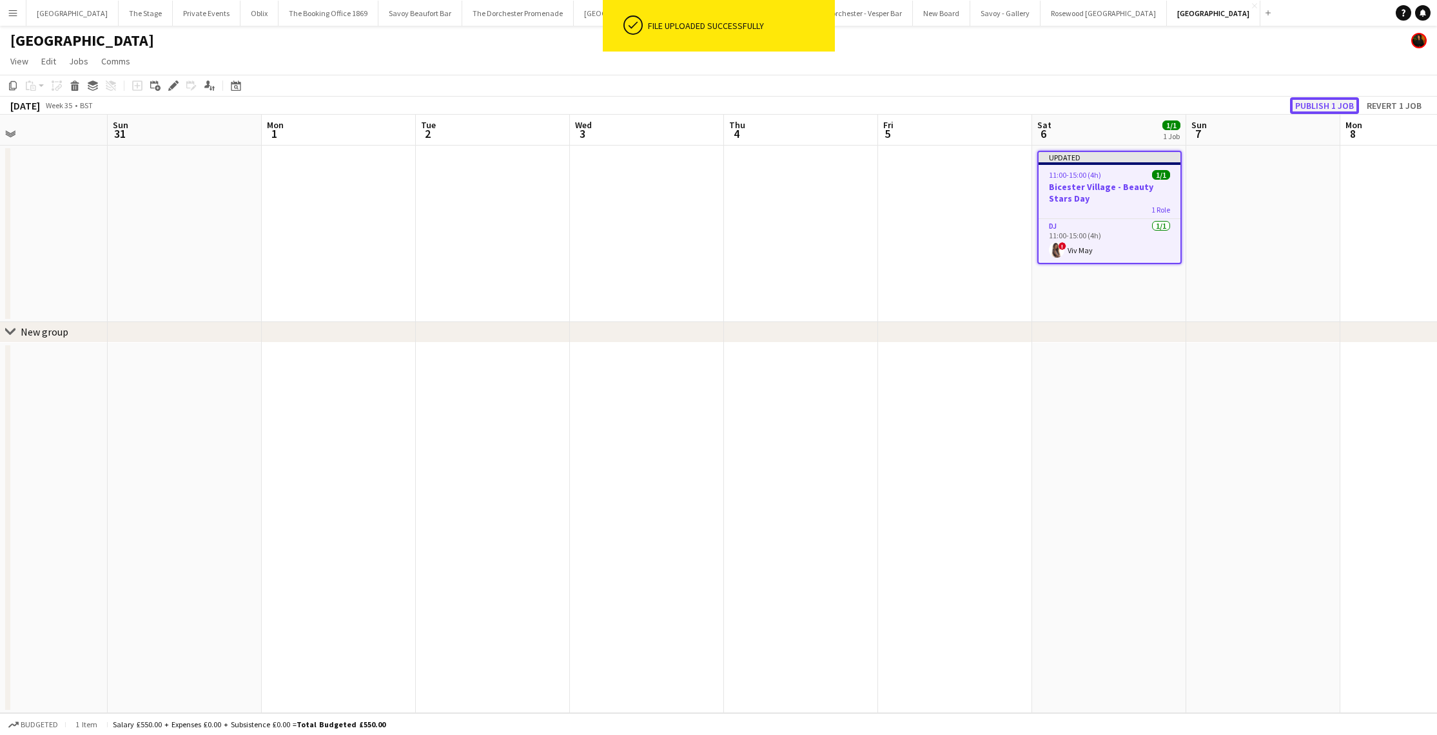
click at [1303, 106] on button "Publish 1 job" at bounding box center [1324, 105] width 69 height 17
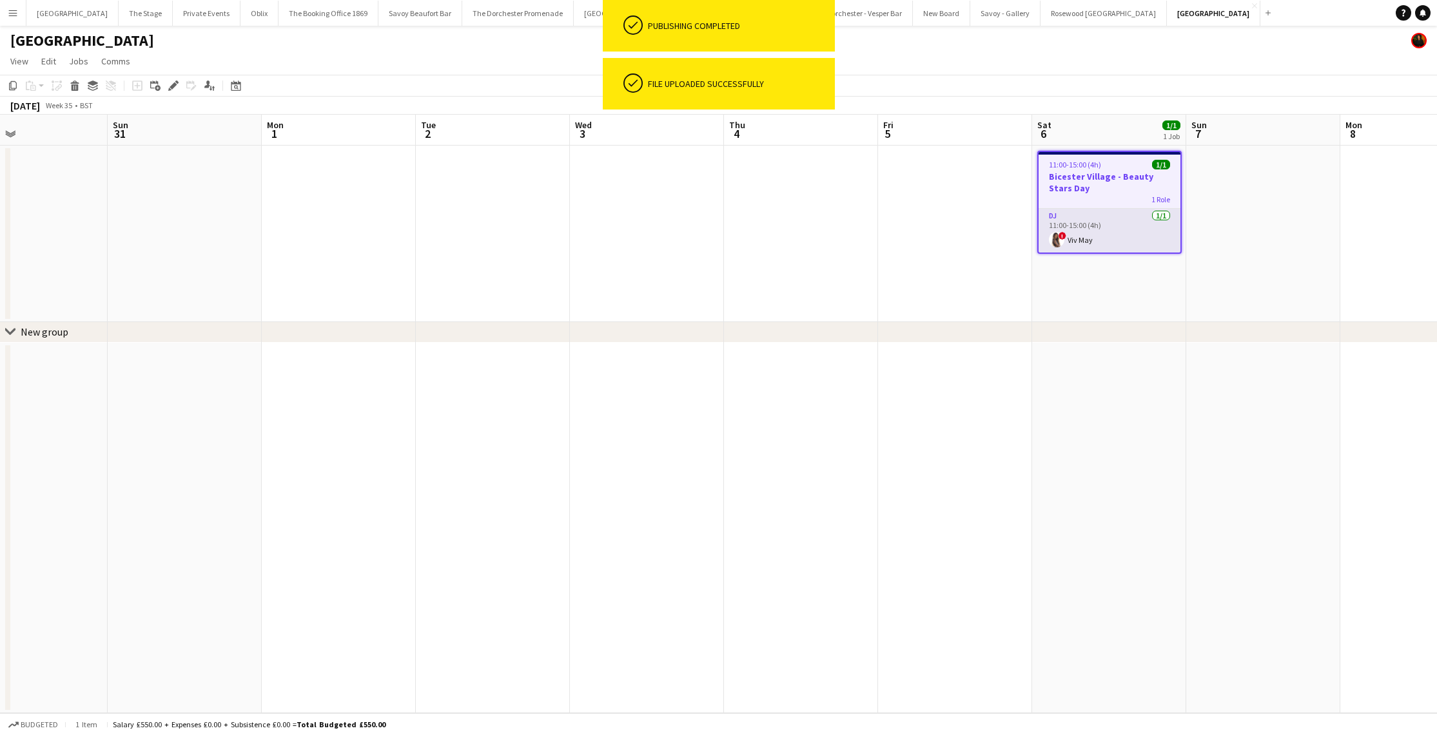
click at [1096, 240] on app-card-role "DJ 1/1 11:00-15:00 (4h) ! Viv May" at bounding box center [1109, 231] width 142 height 44
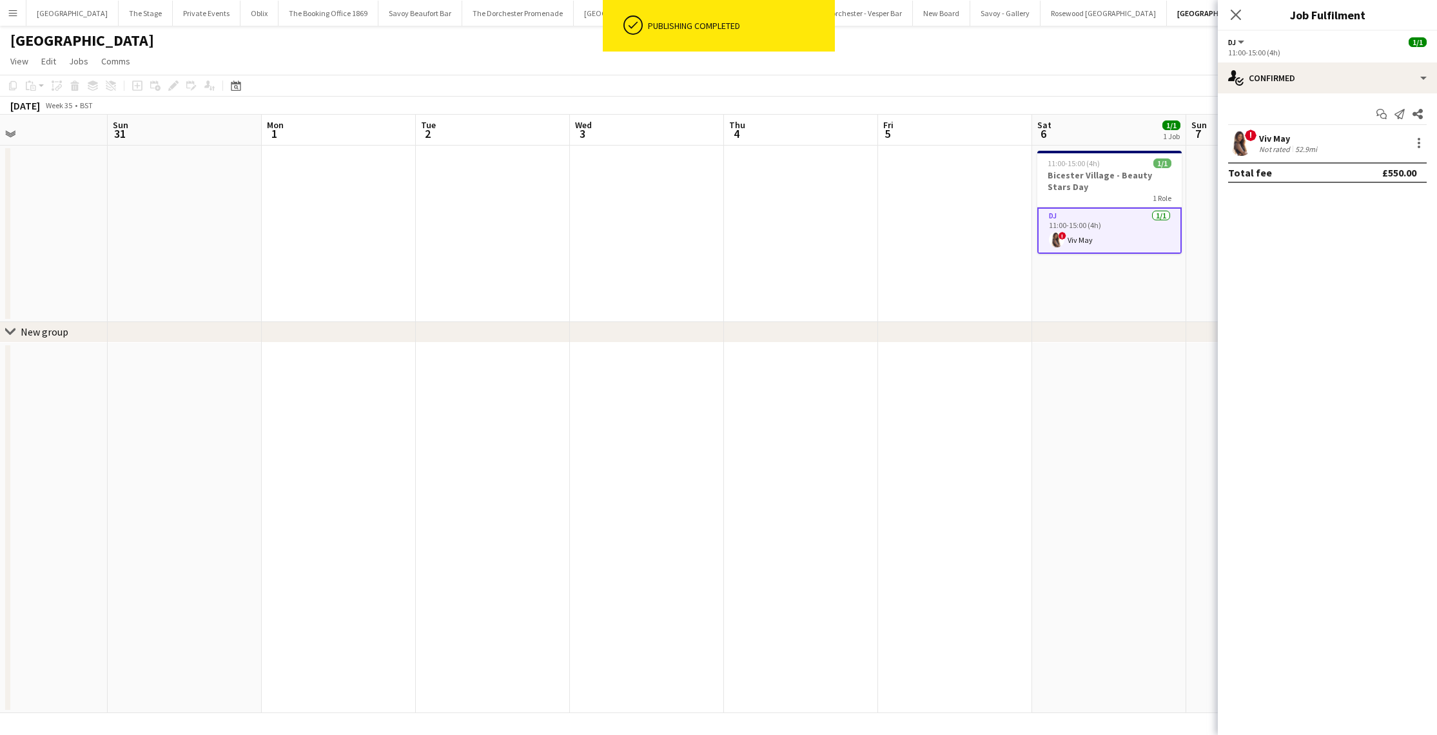
click at [934, 283] on app-date-cell at bounding box center [955, 234] width 154 height 177
